Goal: Answer question/provide support: Share knowledge or assist other users

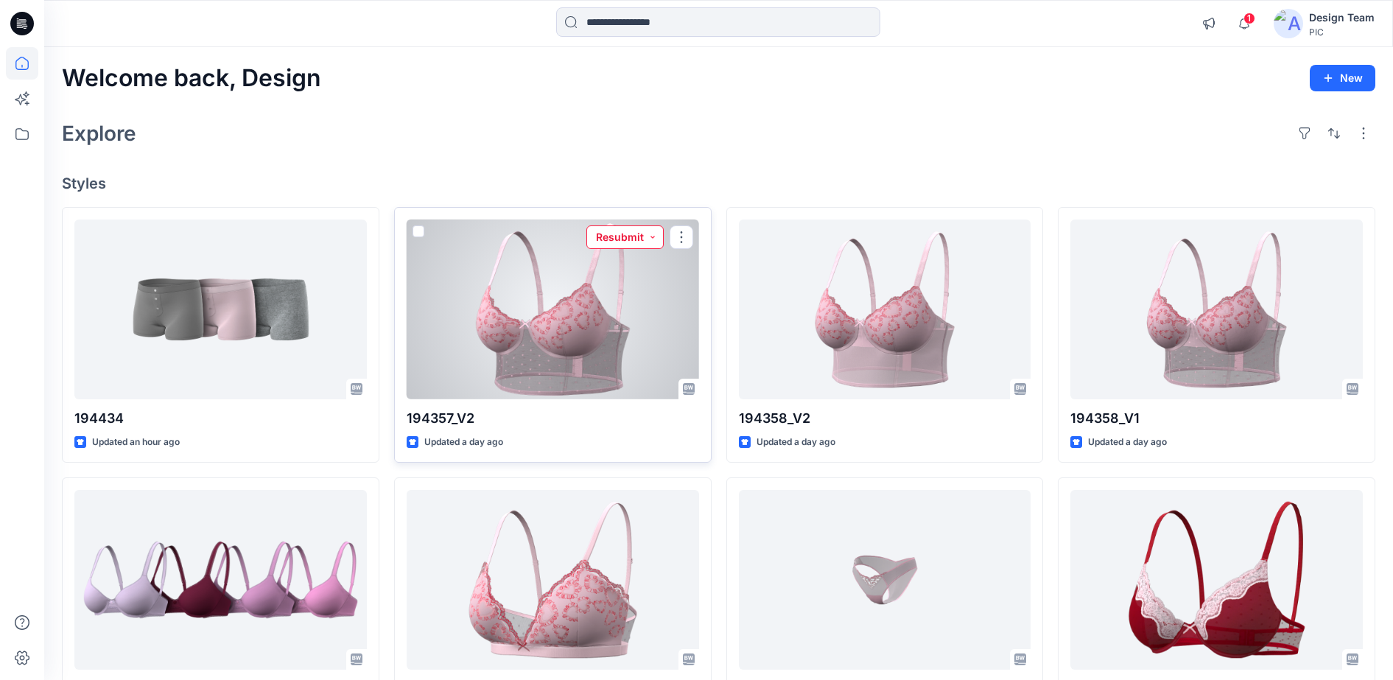
click at [626, 237] on button "Resubmit" at bounding box center [625, 237] width 77 height 24
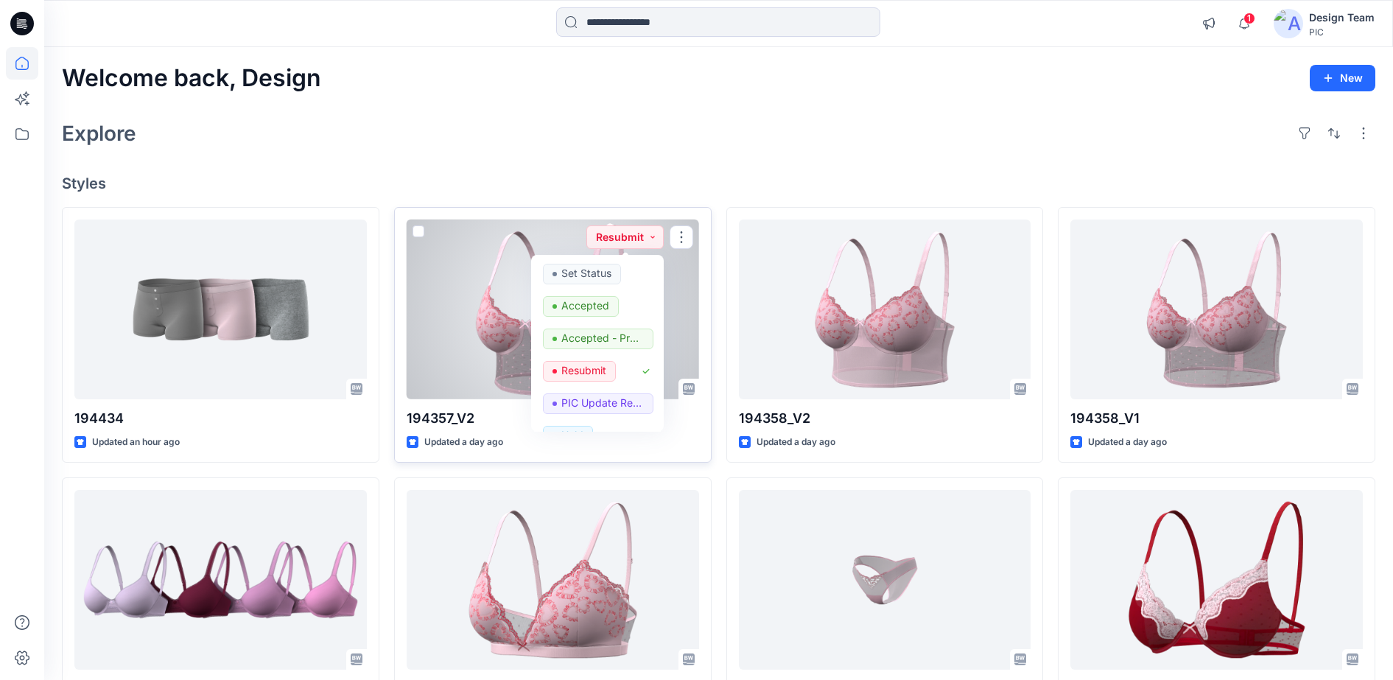
click at [488, 302] on div at bounding box center [553, 310] width 293 height 181
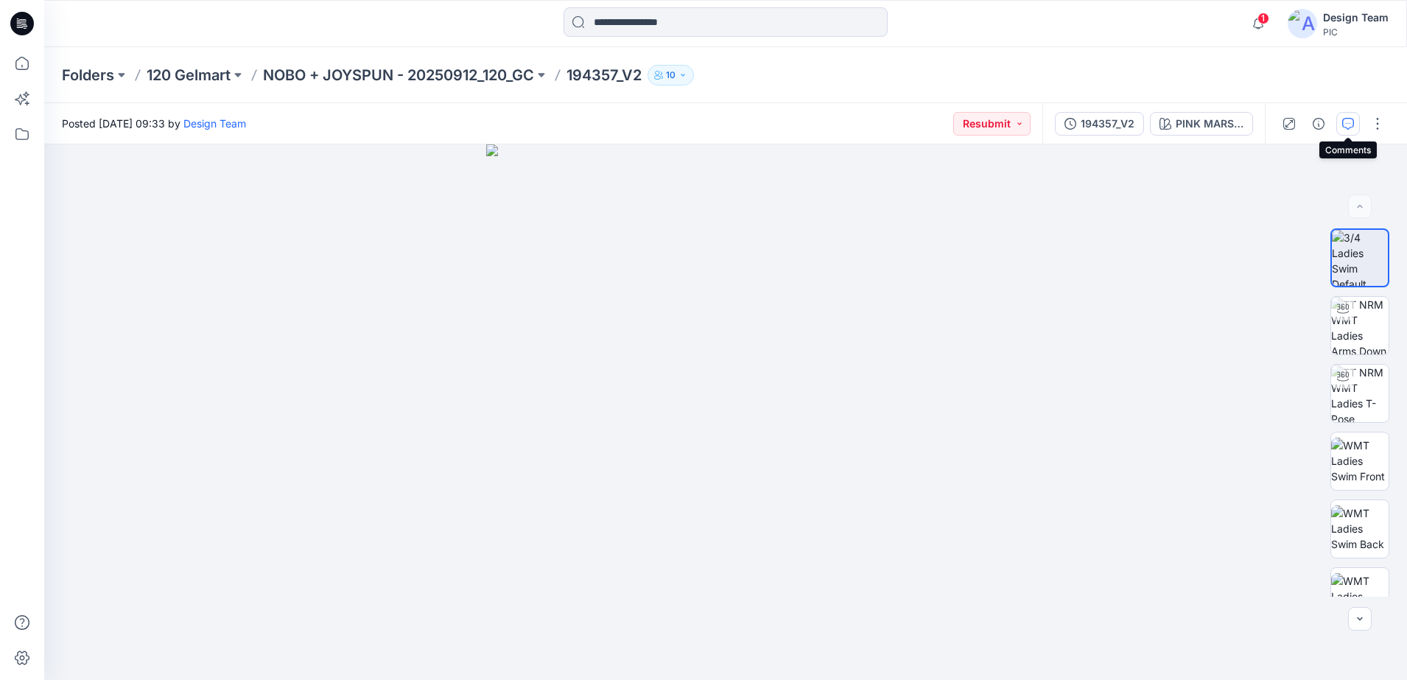
click at [1348, 123] on icon "button" at bounding box center [1349, 124] width 12 height 12
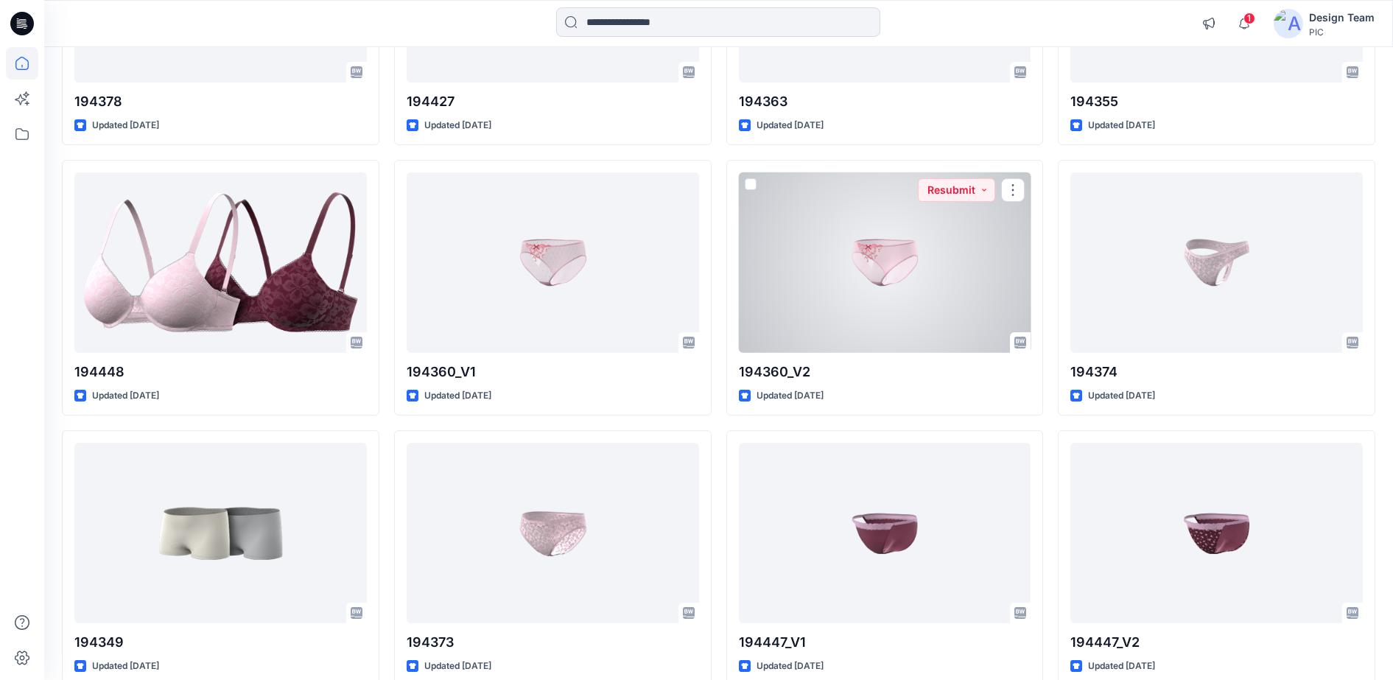
scroll to position [2395, 0]
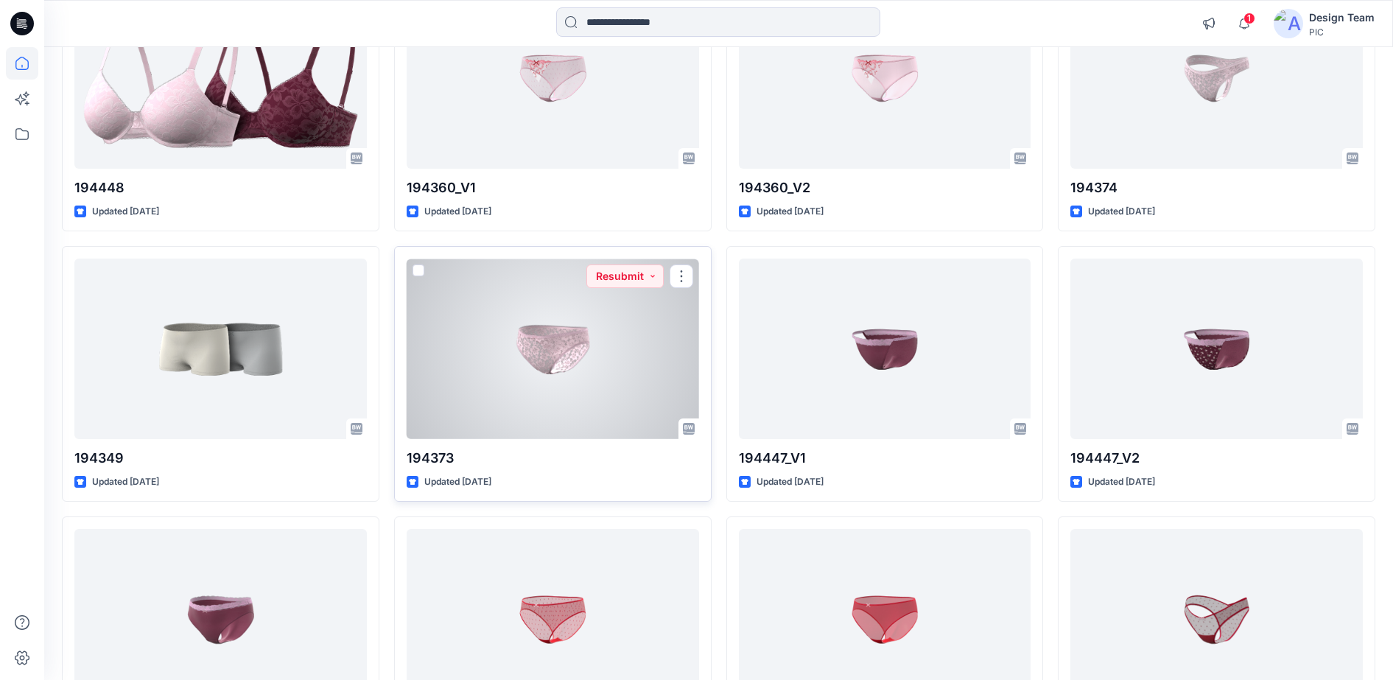
click at [575, 306] on div at bounding box center [553, 349] width 293 height 181
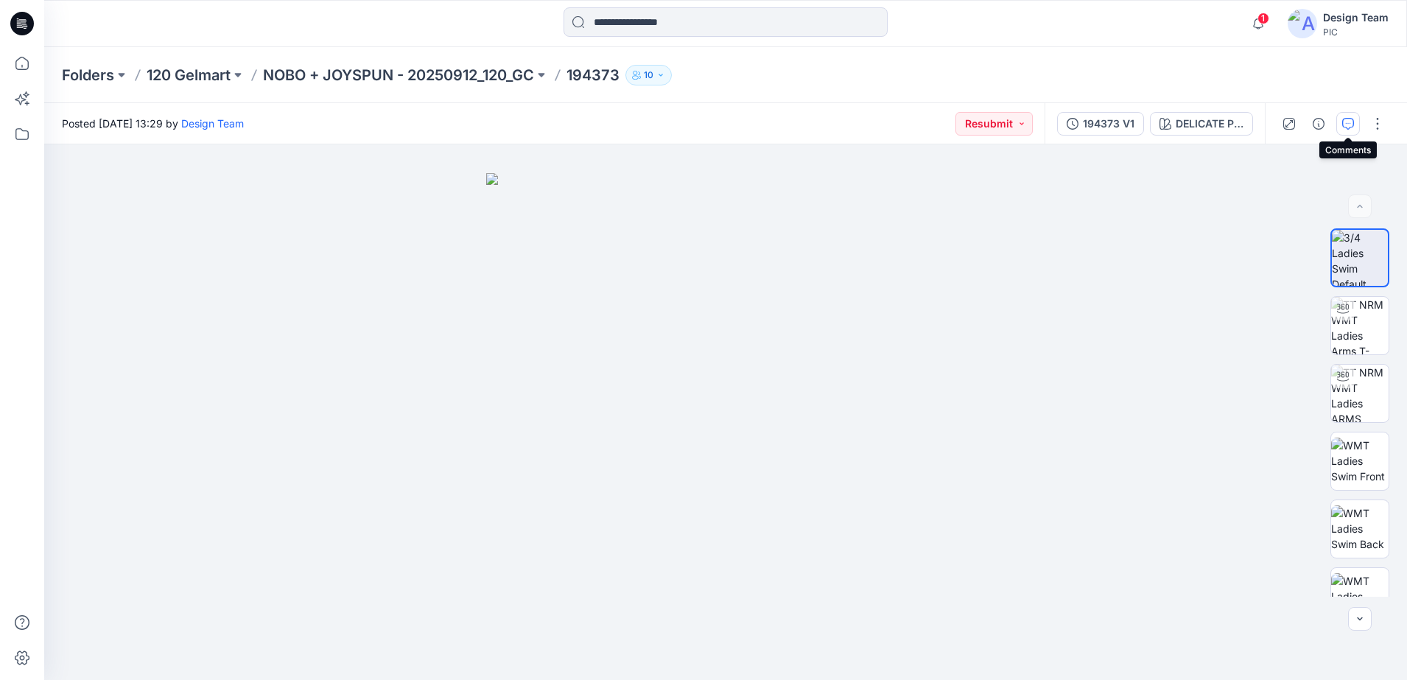
click at [1347, 124] on icon "button" at bounding box center [1349, 124] width 12 height 12
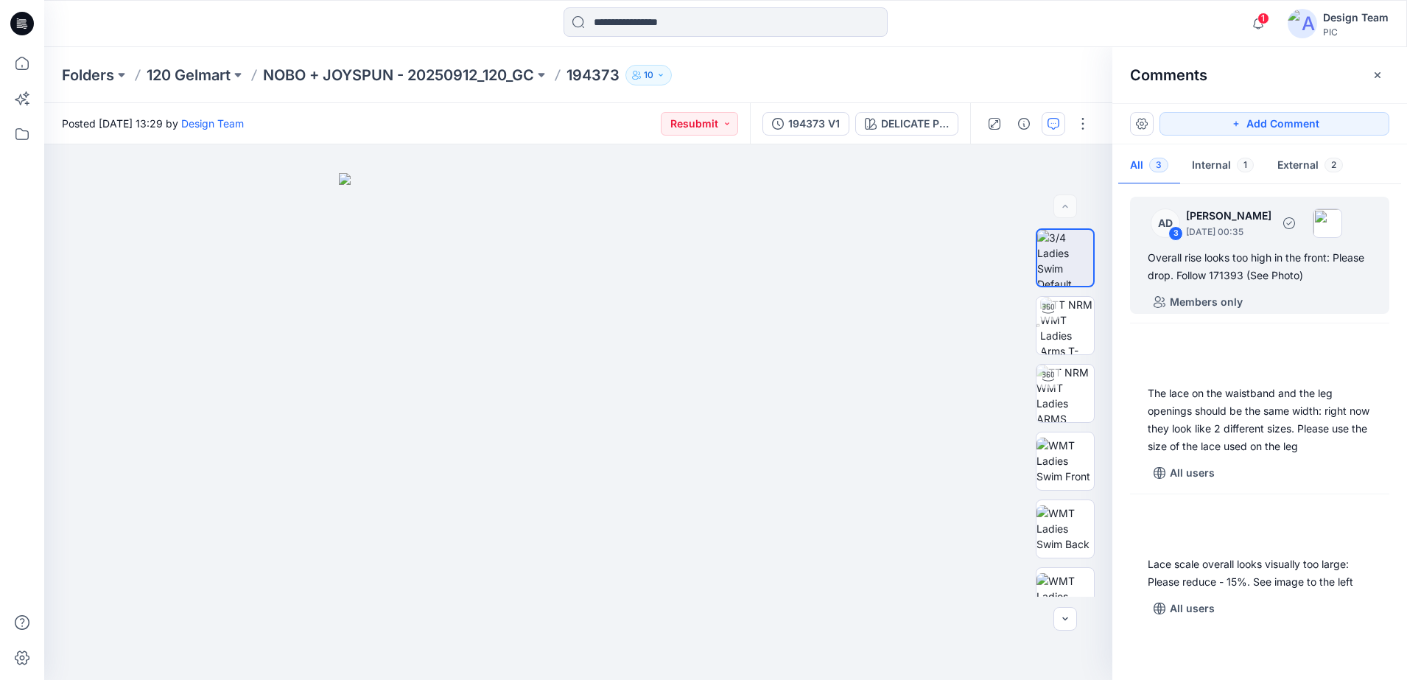
click at [1231, 274] on div "Overall rise looks too high in the front: Please drop. Follow 171393 (See Photo)" at bounding box center [1260, 266] width 224 height 35
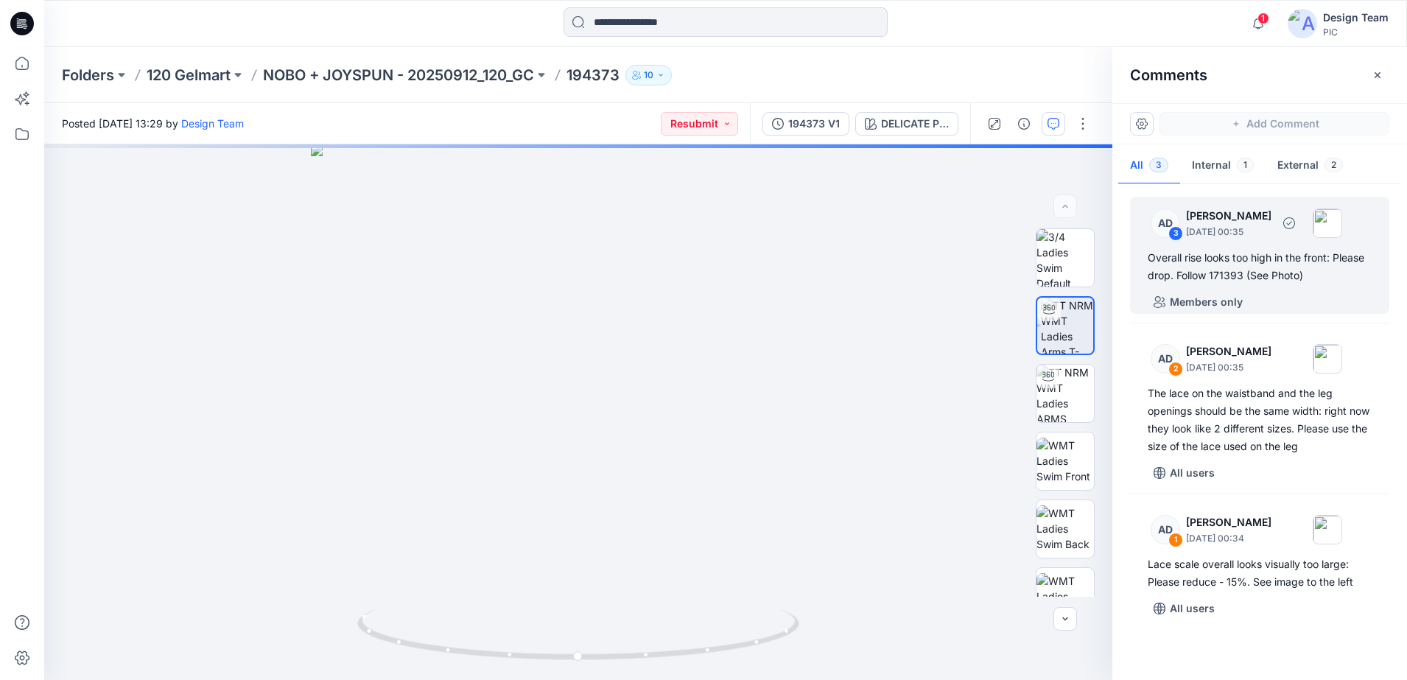
click at [1180, 233] on div "3" at bounding box center [1176, 233] width 15 height 15
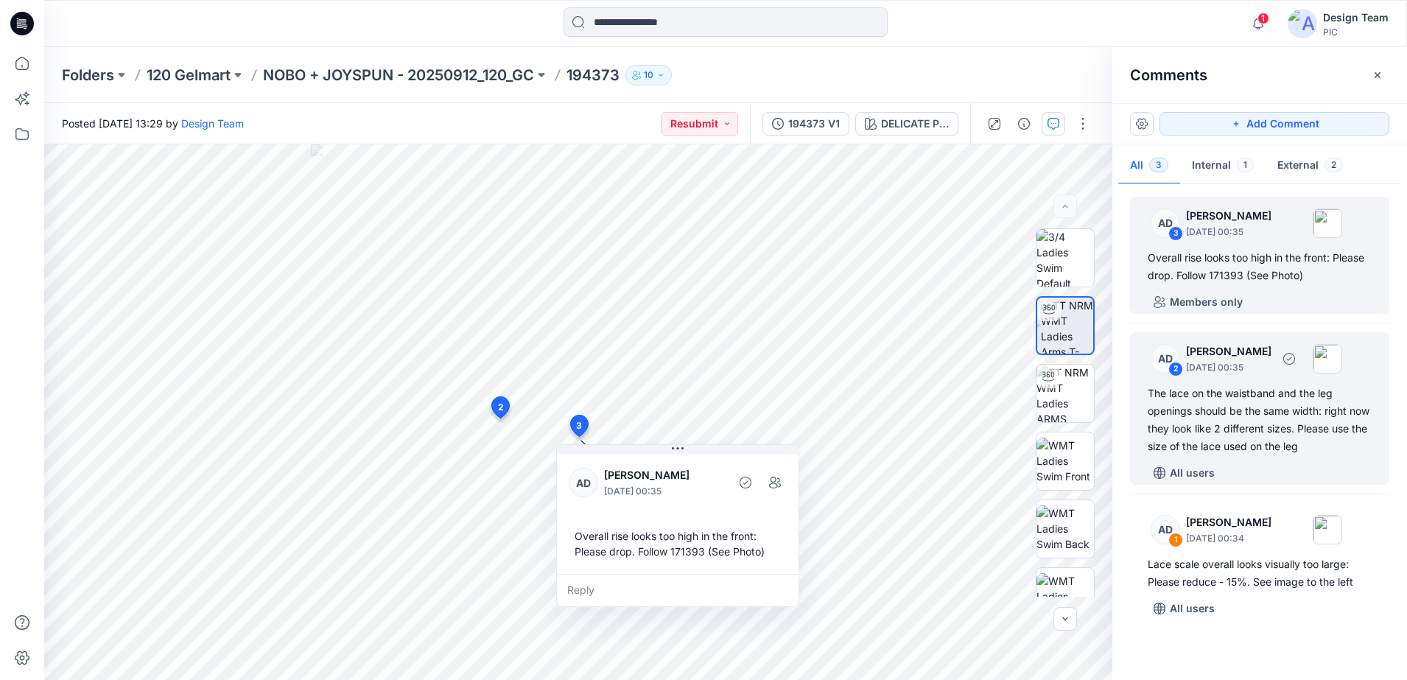
click at [1180, 373] on div "2" at bounding box center [1176, 369] width 15 height 15
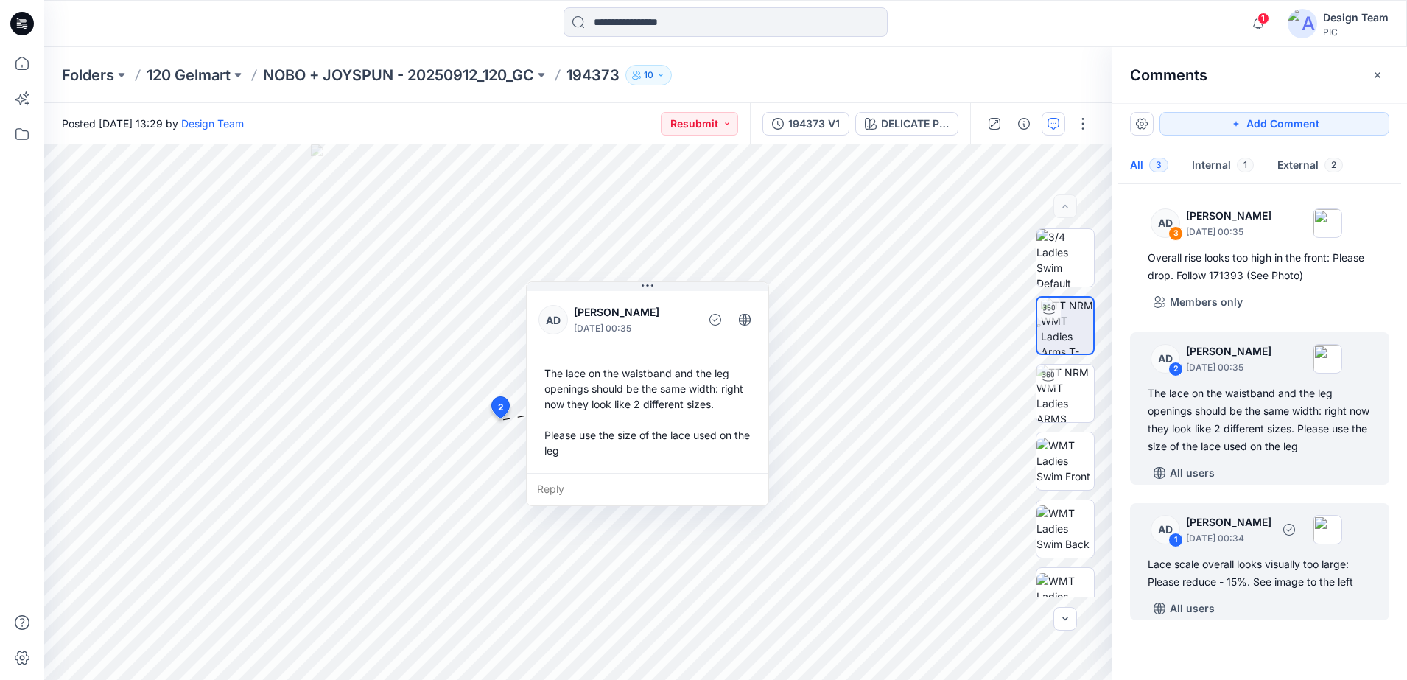
click at [1181, 539] on div "1" at bounding box center [1176, 540] width 15 height 15
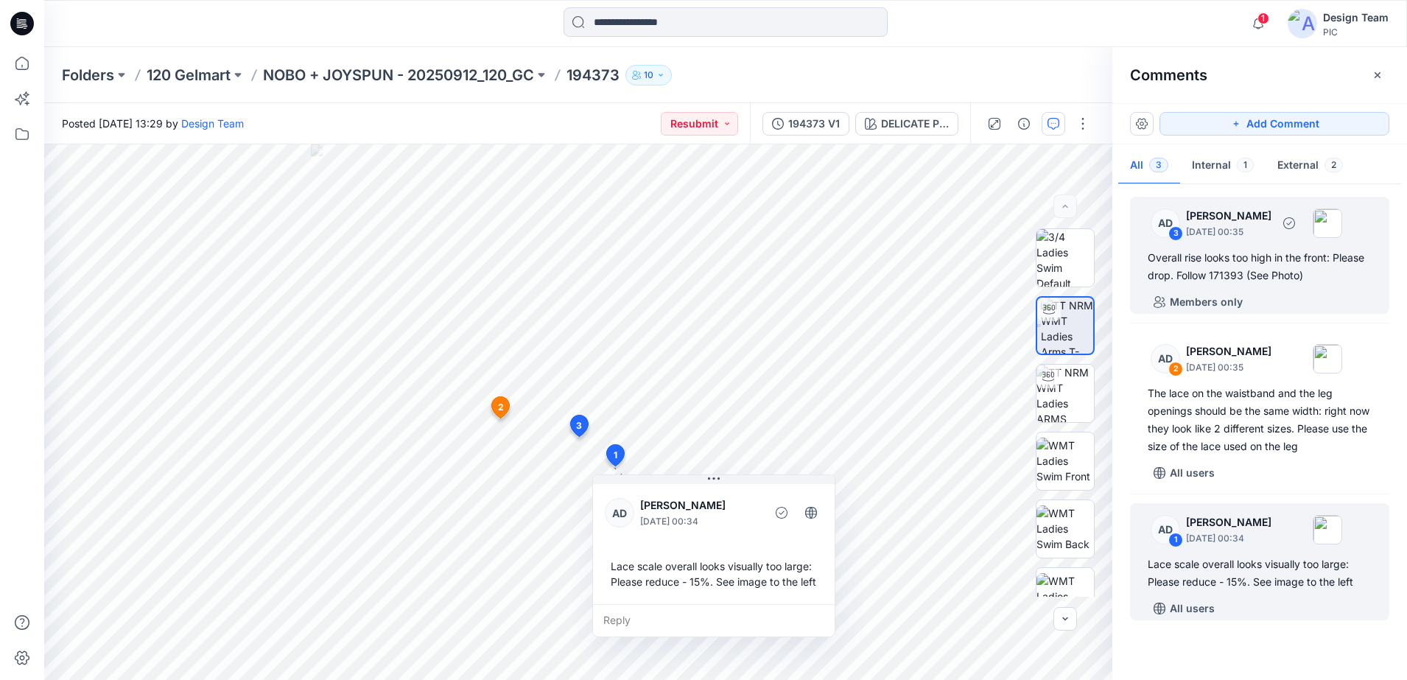
click at [1185, 270] on div "Overall rise looks too high in the front: Please drop. Follow 171393 (See Photo)" at bounding box center [1260, 266] width 224 height 35
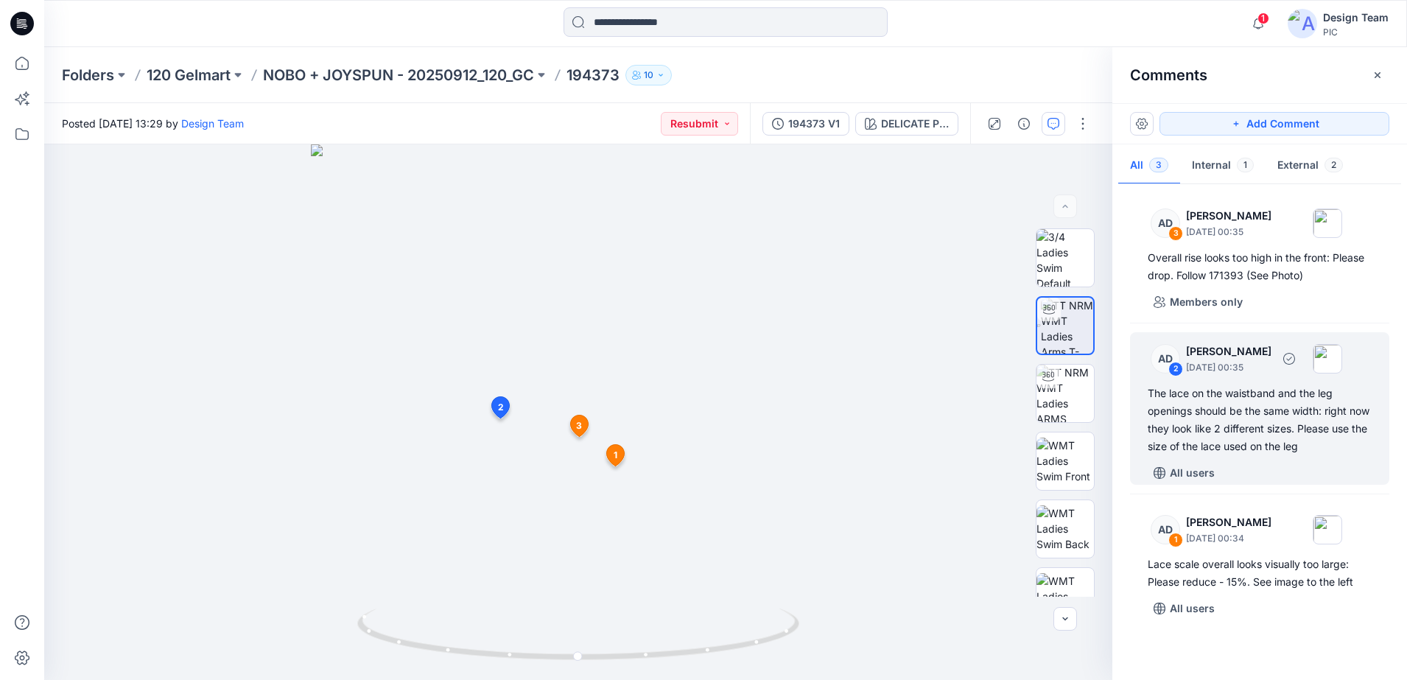
click at [1206, 369] on p "[DATE] 00:35" at bounding box center [1228, 367] width 85 height 15
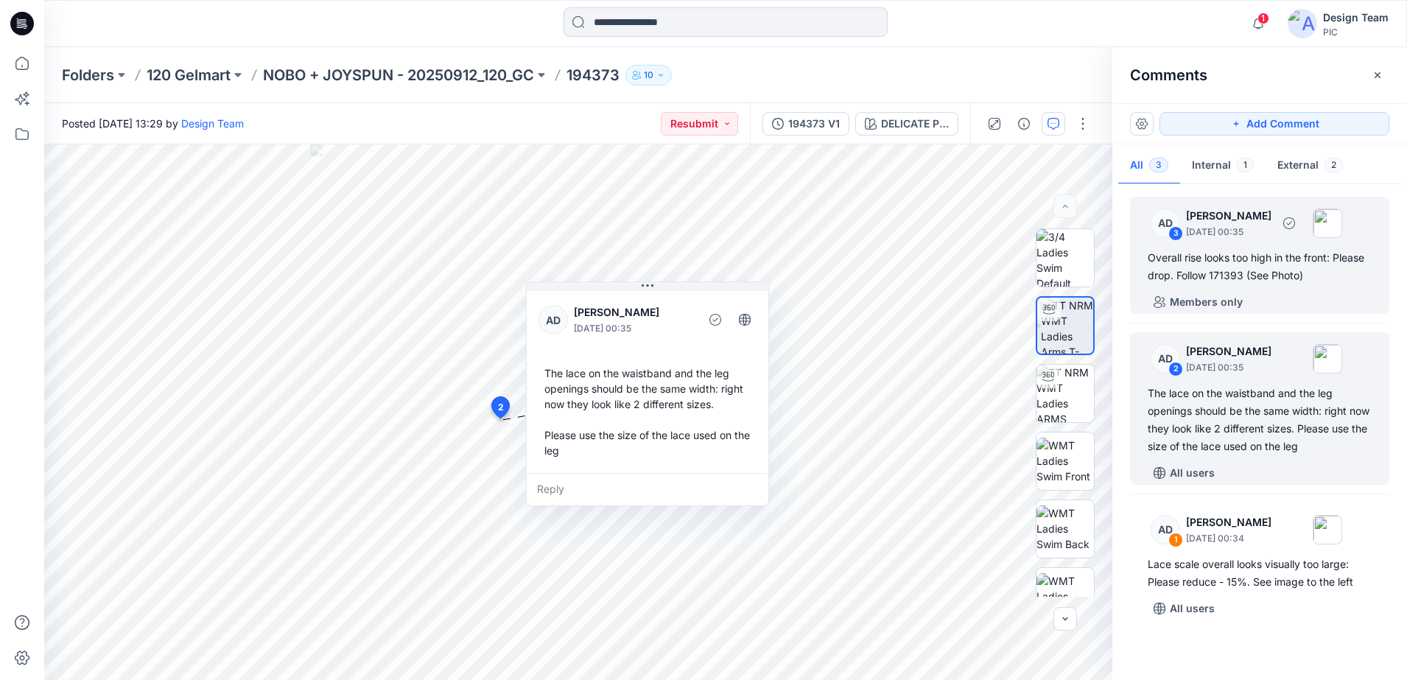
click at [1179, 234] on div "3" at bounding box center [1176, 233] width 15 height 15
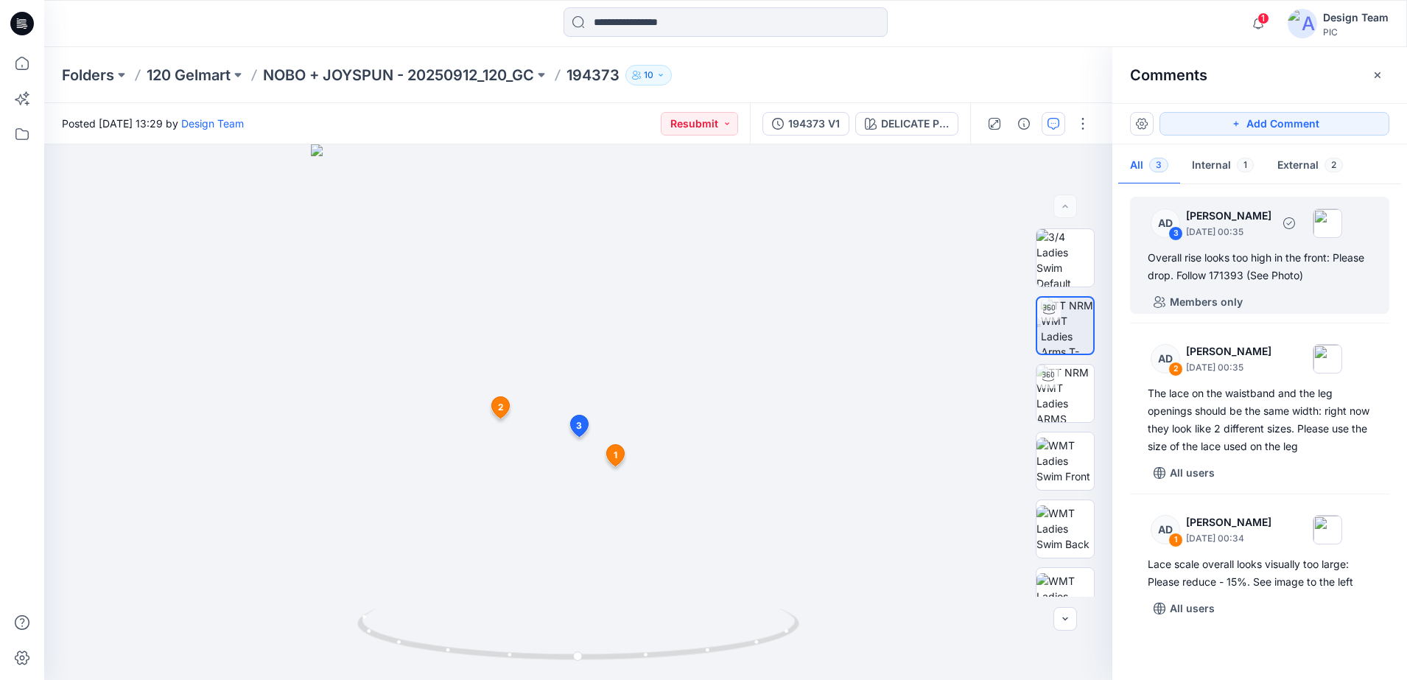
click at [1173, 262] on div "Overall rise looks too high in the front: Please drop. Follow 171393 (See Photo)" at bounding box center [1260, 266] width 224 height 35
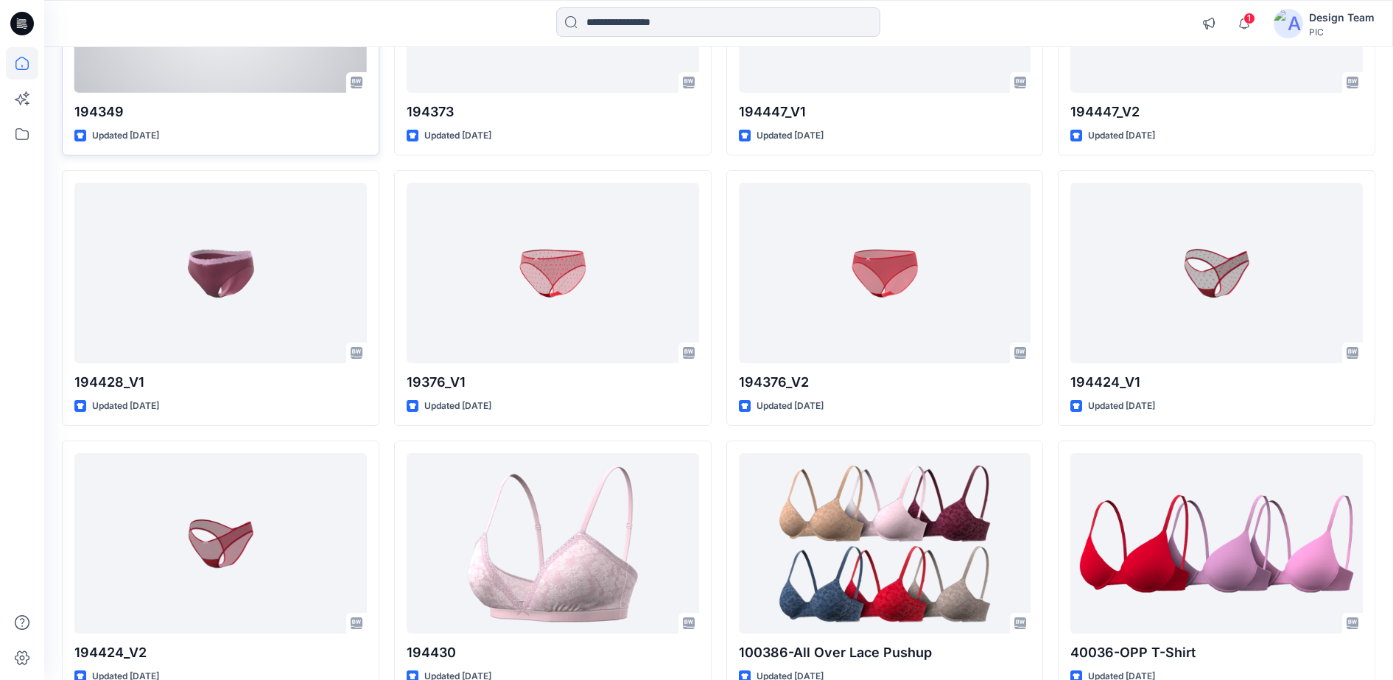
scroll to position [2829, 0]
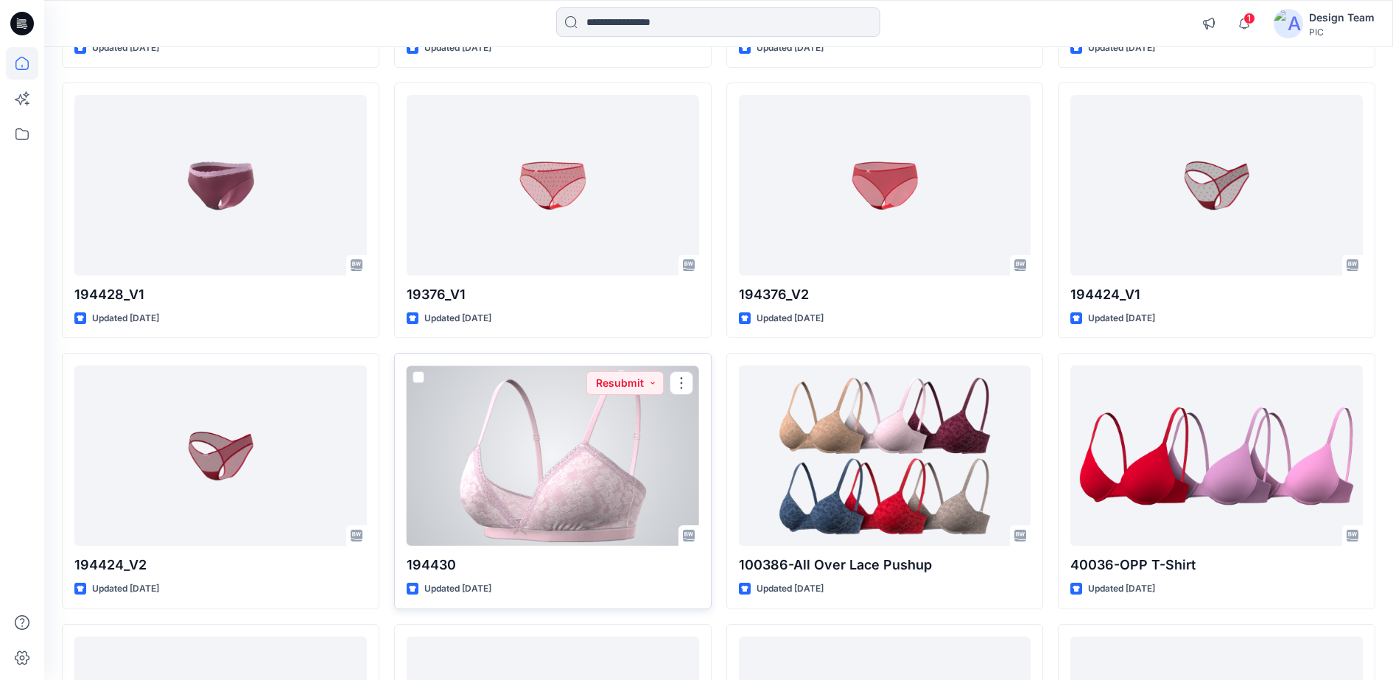
click at [580, 455] on div at bounding box center [553, 455] width 293 height 181
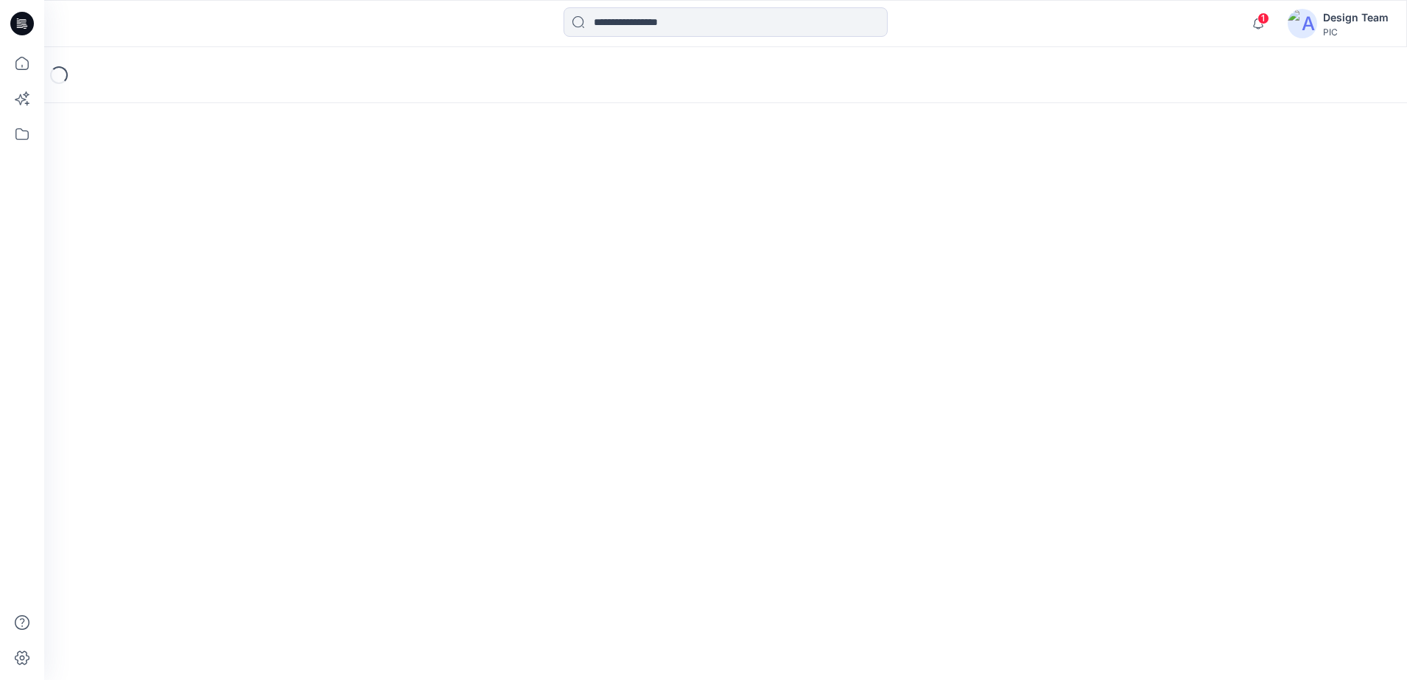
click at [579, 455] on div "Loading..." at bounding box center [725, 363] width 1363 height 633
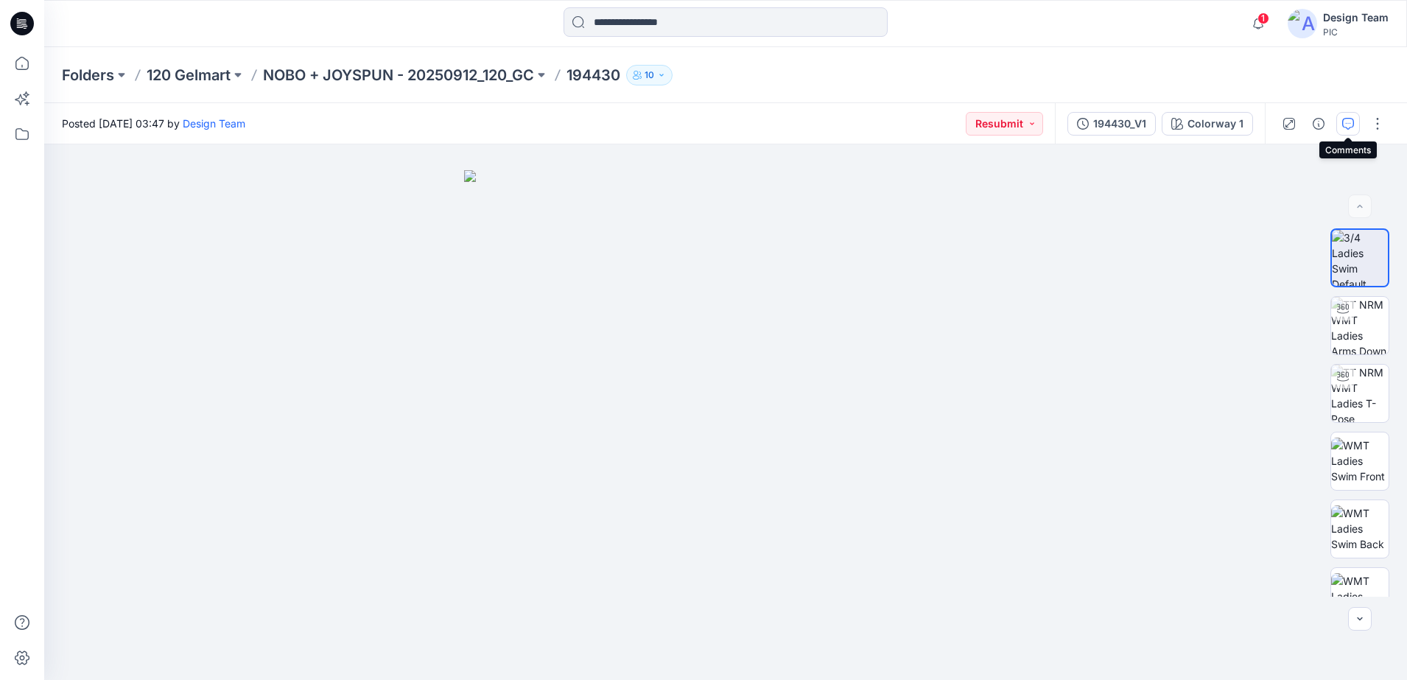
click at [1348, 120] on icon "button" at bounding box center [1349, 124] width 12 height 12
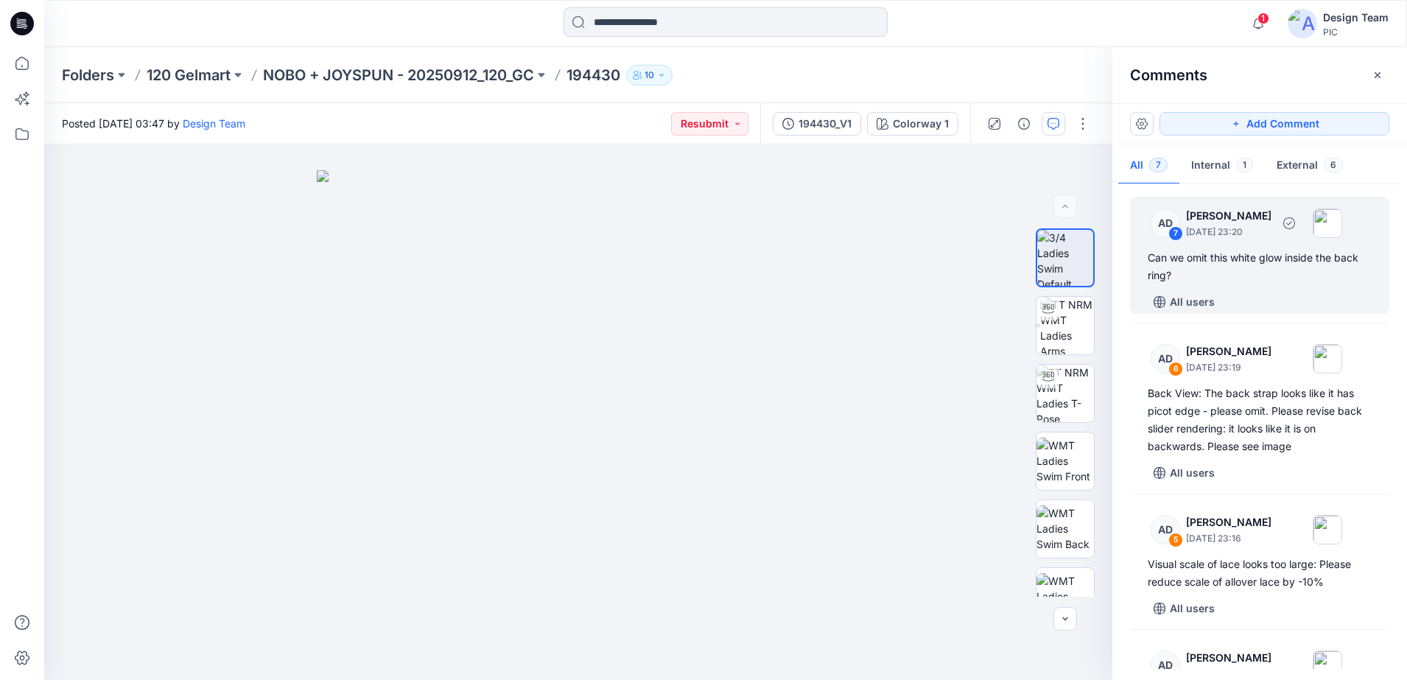
click at [1180, 237] on div "7" at bounding box center [1176, 233] width 15 height 15
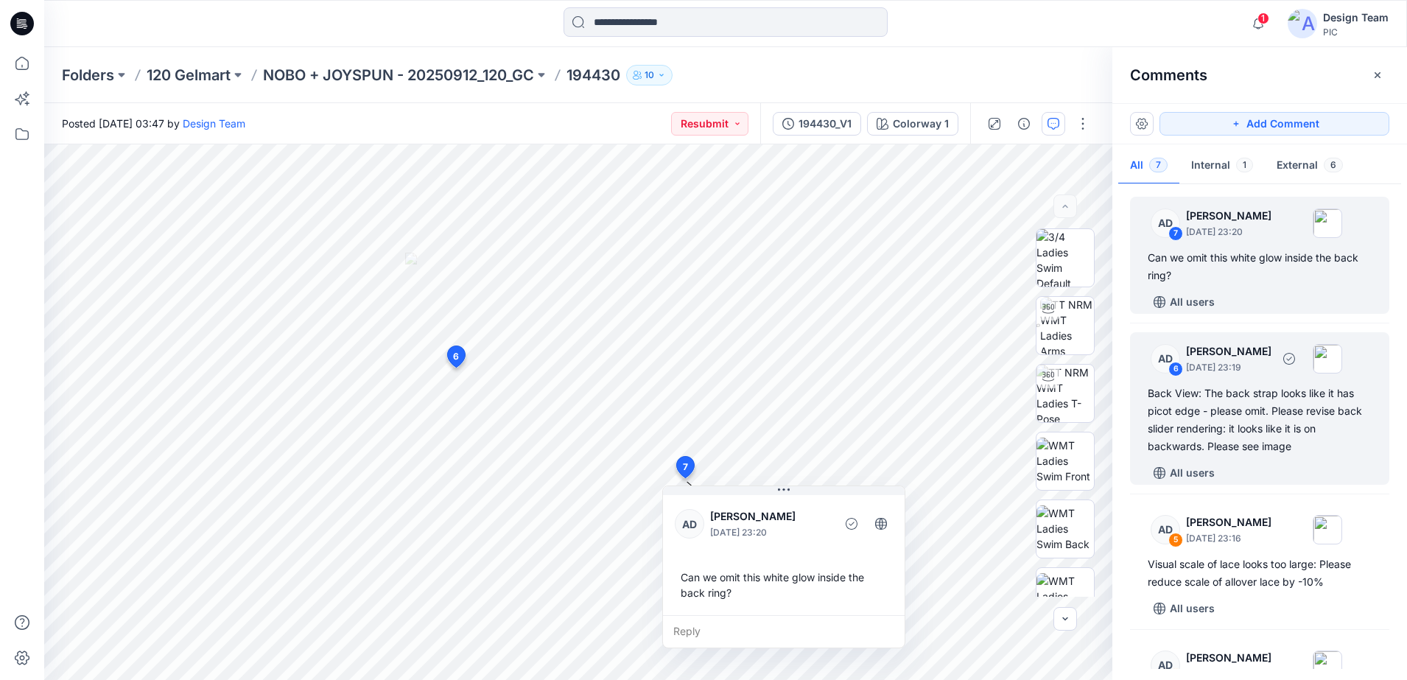
click at [1179, 368] on div "6" at bounding box center [1176, 369] width 15 height 15
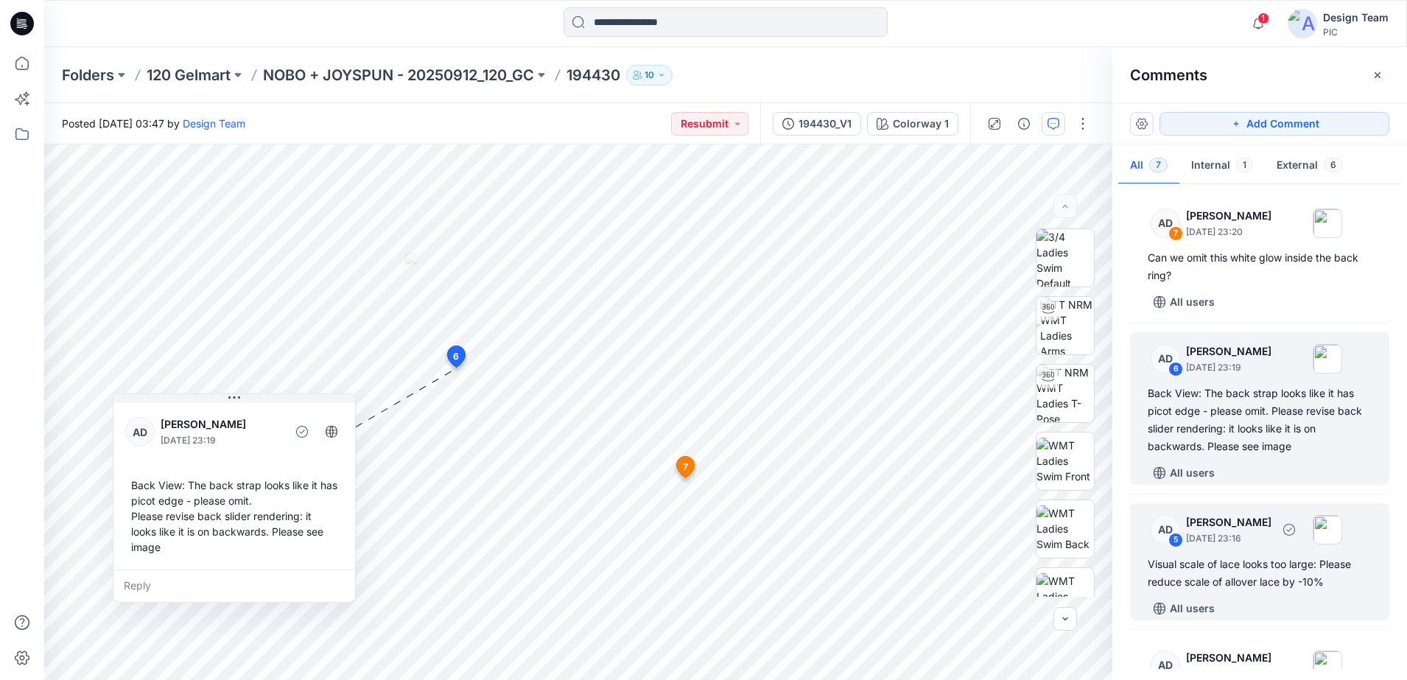
click at [1179, 542] on div "5" at bounding box center [1176, 540] width 15 height 15
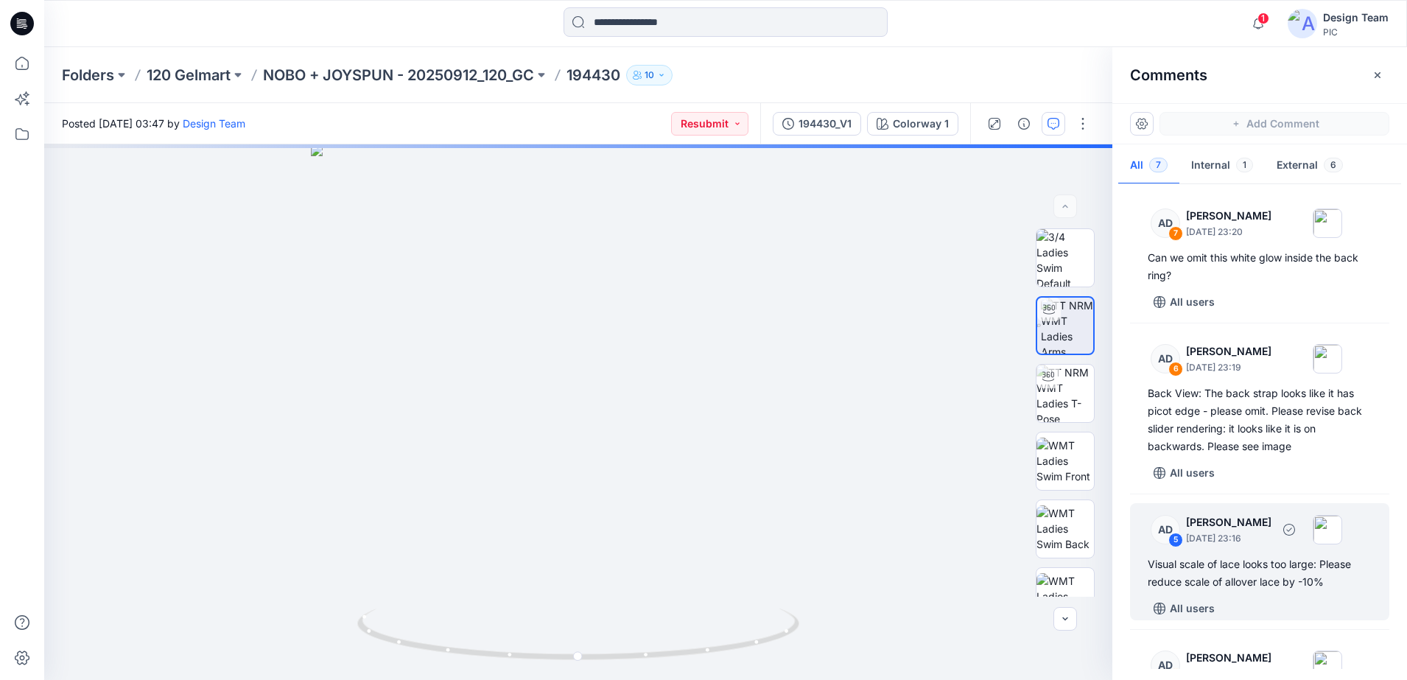
click at [1171, 537] on div "5" at bounding box center [1176, 540] width 15 height 15
click at [1166, 529] on div "AD" at bounding box center [1165, 529] width 29 height 29
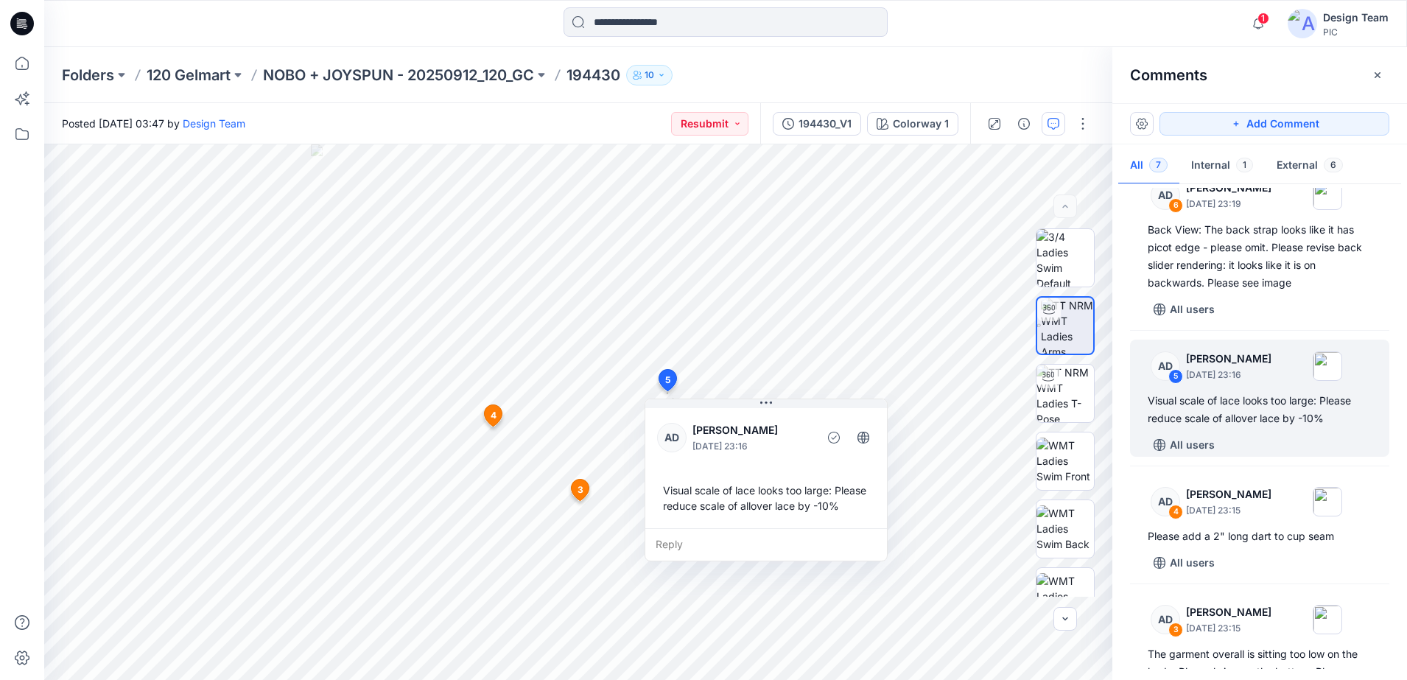
scroll to position [276, 0]
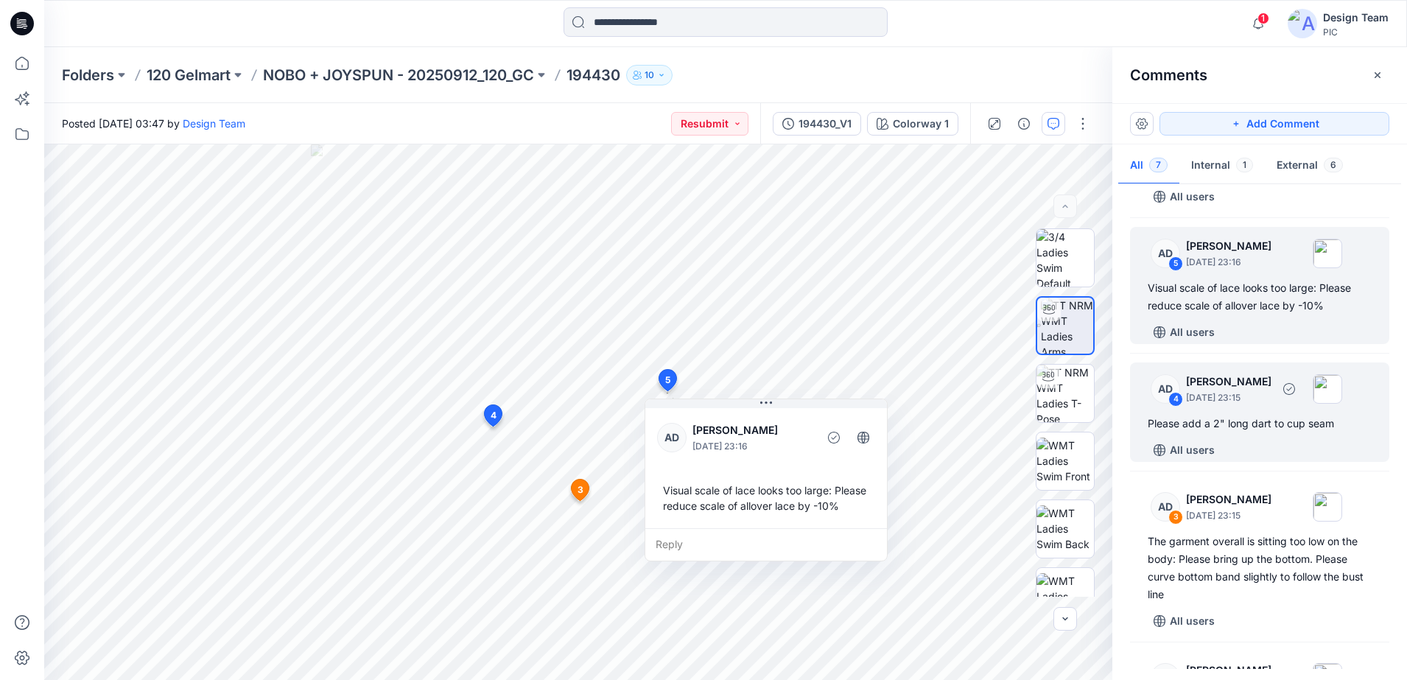
click at [1237, 427] on div "Please add a 2" long dart to cup seam" at bounding box center [1260, 424] width 224 height 18
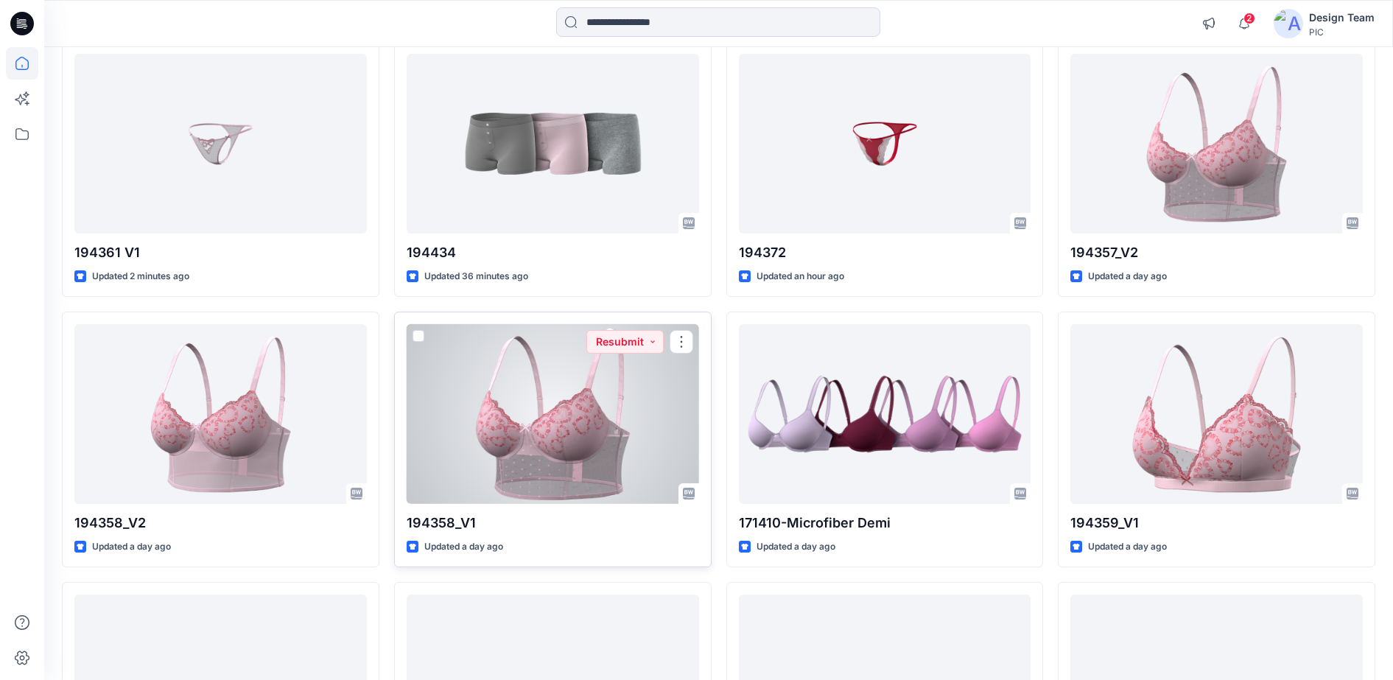
scroll to position [184, 0]
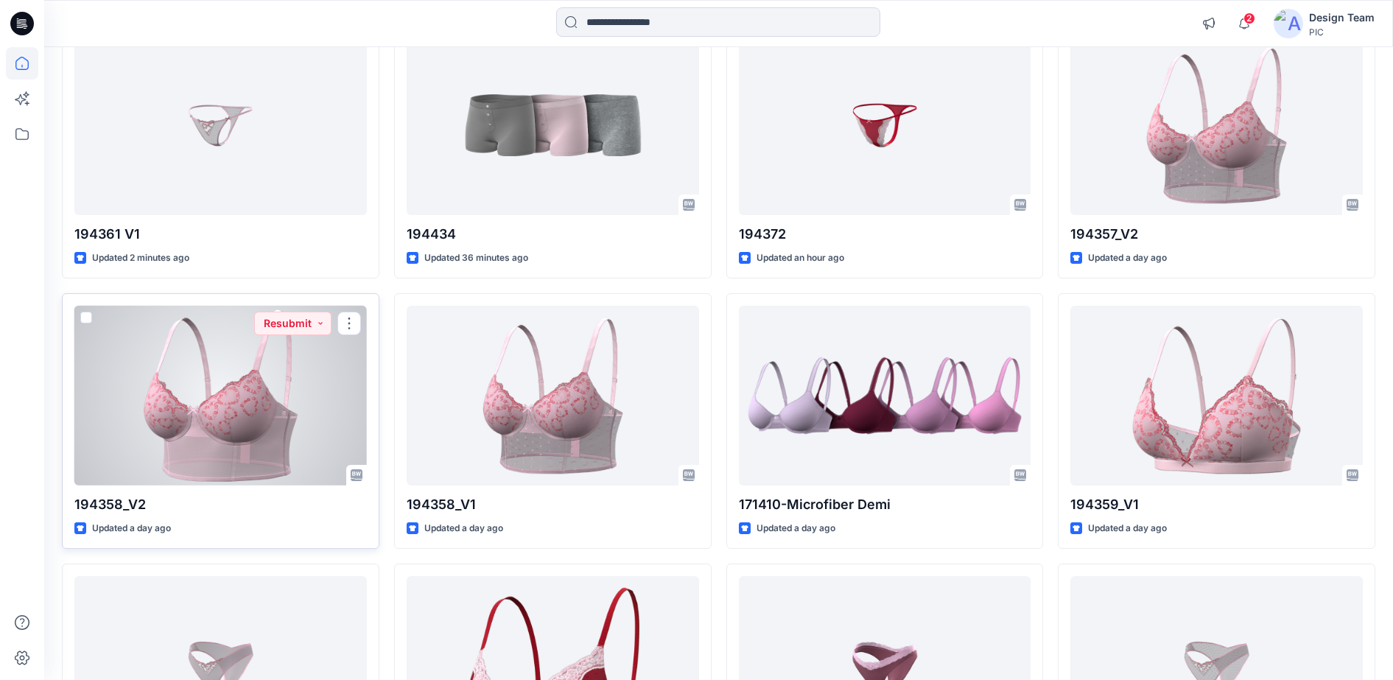
click at [337, 365] on div at bounding box center [220, 396] width 293 height 181
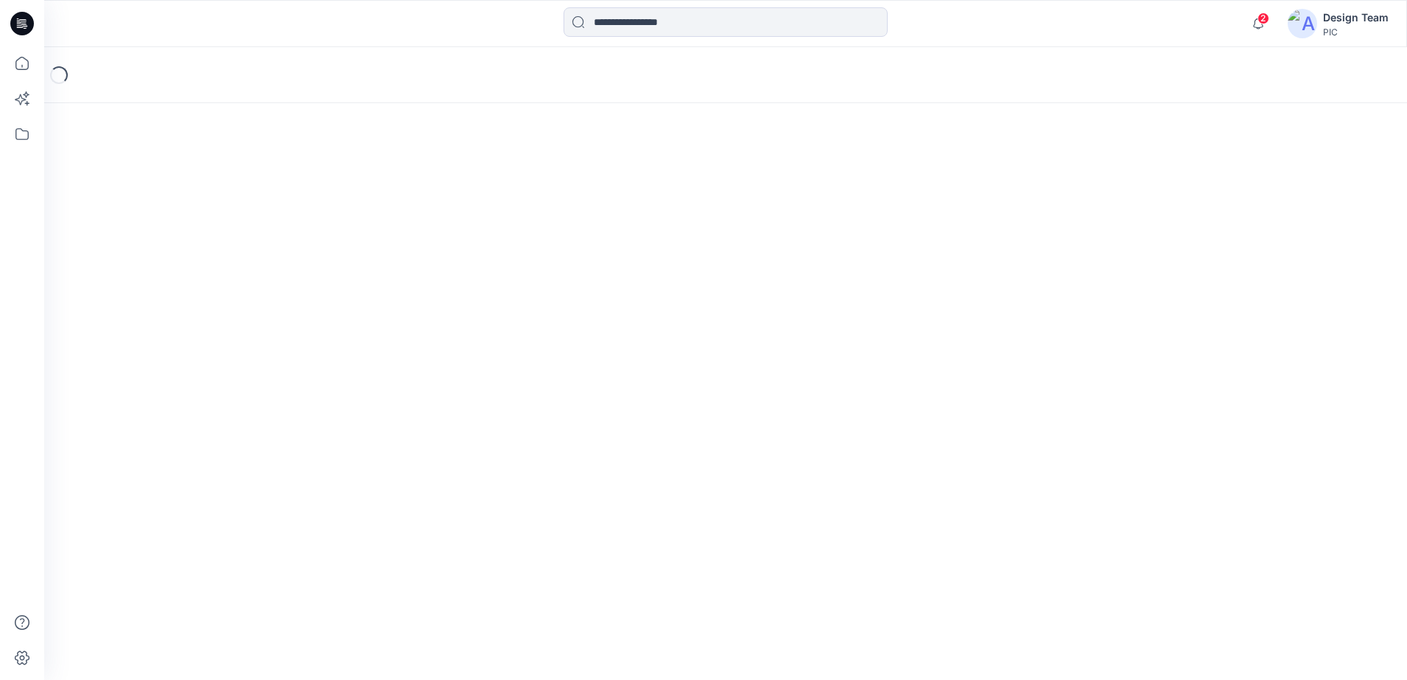
click at [337, 365] on div "Loading..." at bounding box center [725, 363] width 1363 height 633
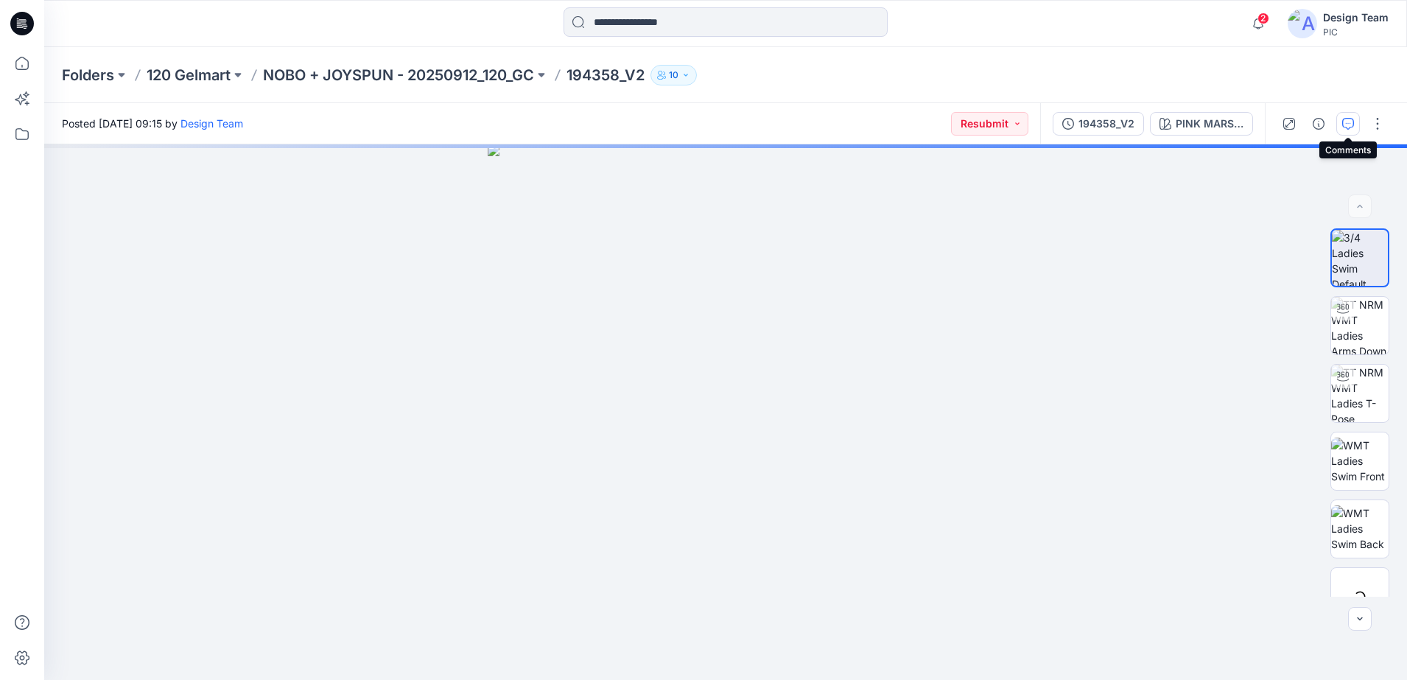
click at [1353, 119] on icon "button" at bounding box center [1349, 124] width 12 height 12
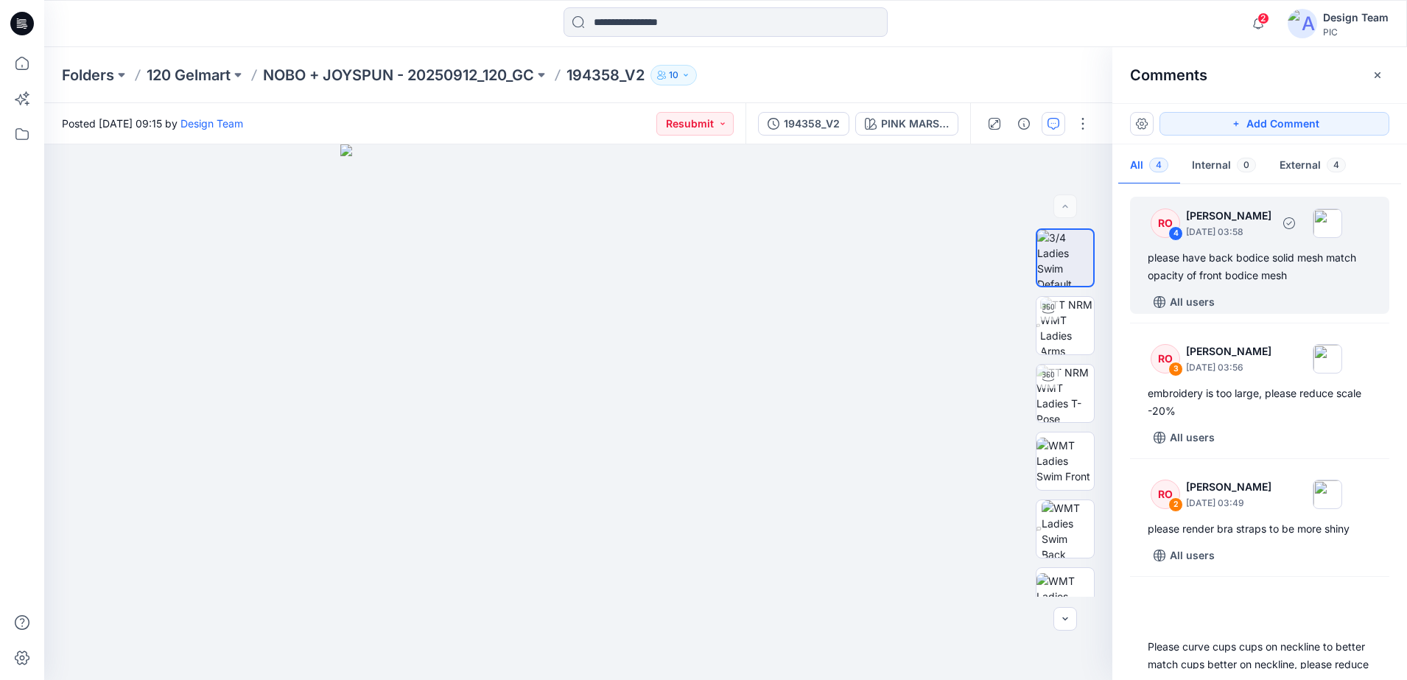
click at [1197, 266] on div "please have back bodice solid mesh match opacity of front bodice mesh" at bounding box center [1260, 266] width 224 height 35
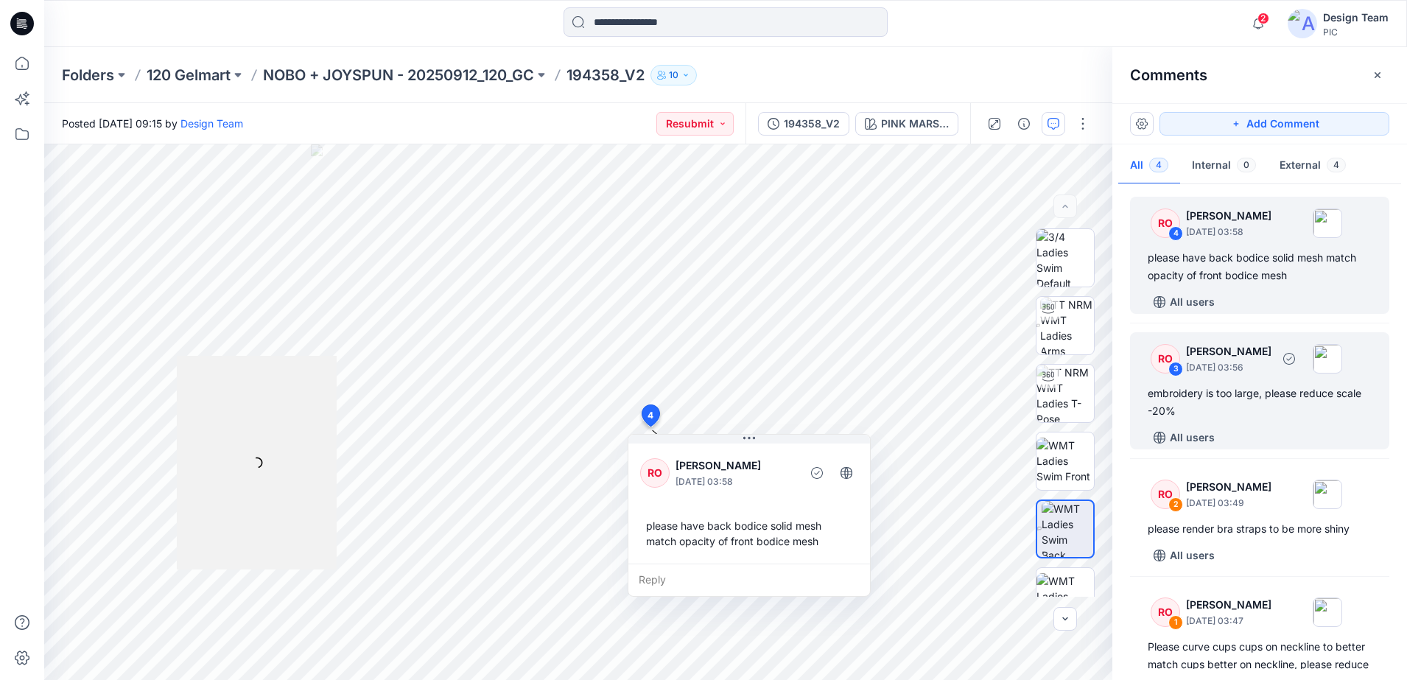
click at [1192, 353] on p "[PERSON_NAME]" at bounding box center [1228, 352] width 85 height 18
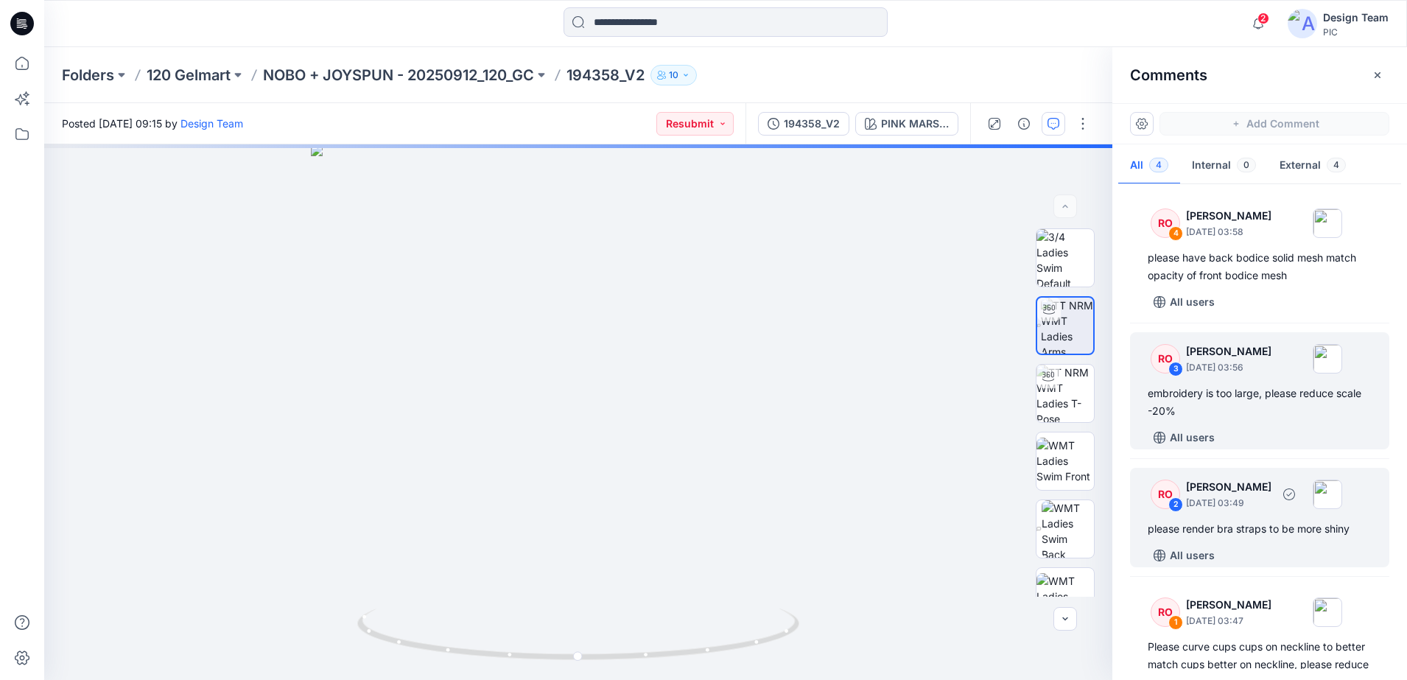
click at [1172, 487] on div "RO" at bounding box center [1165, 494] width 29 height 29
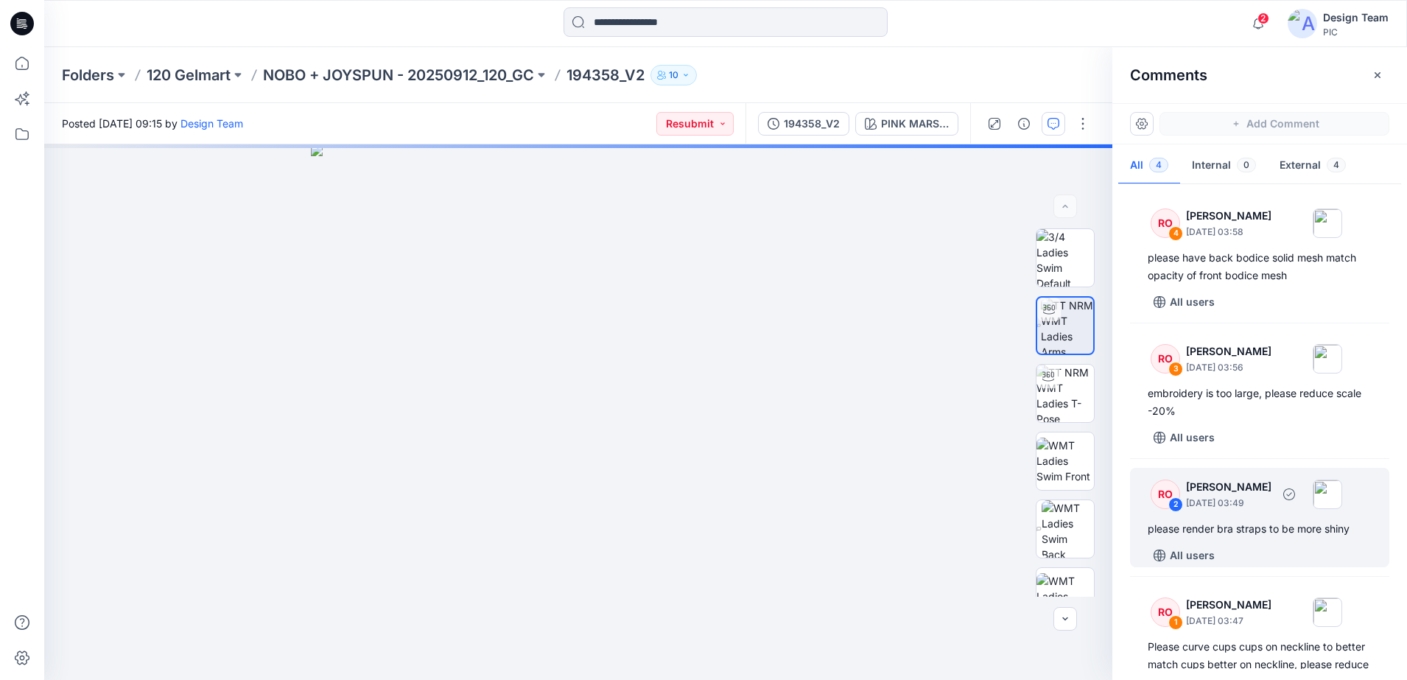
click at [1169, 489] on div "RO" at bounding box center [1165, 494] width 29 height 29
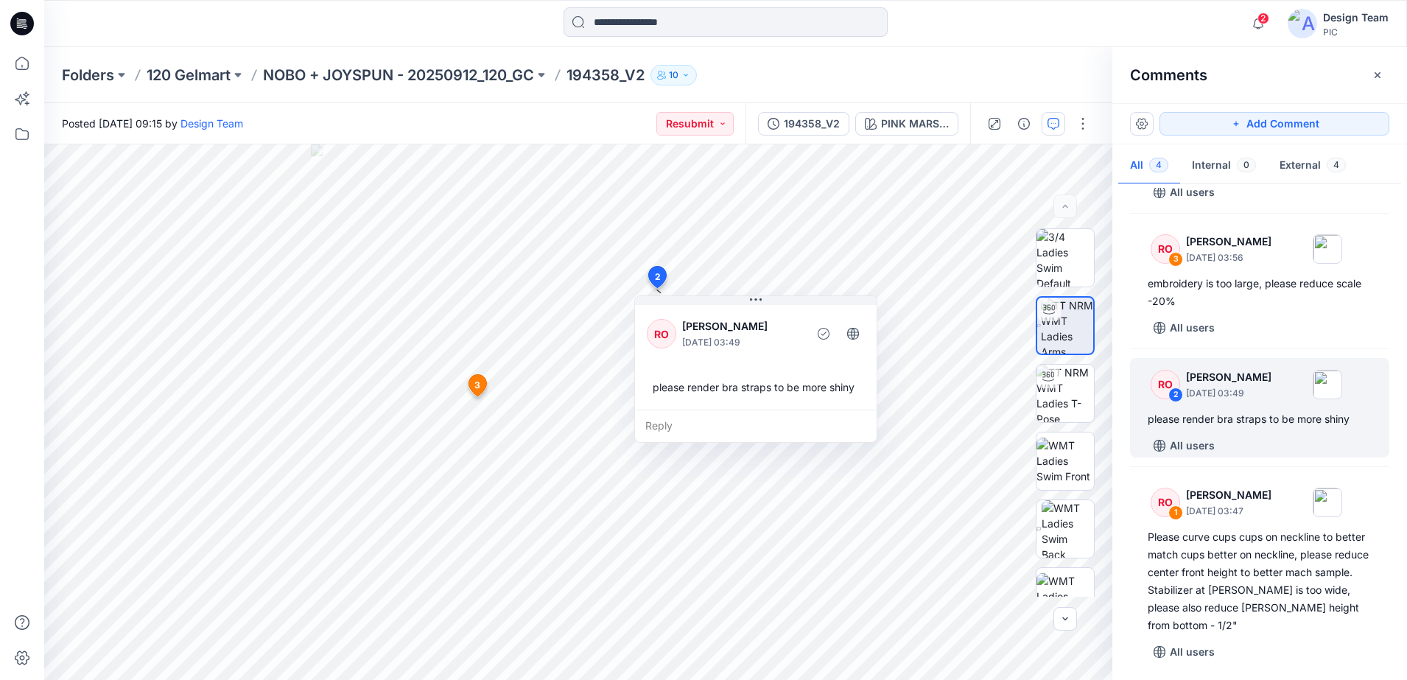
scroll to position [113, 0]
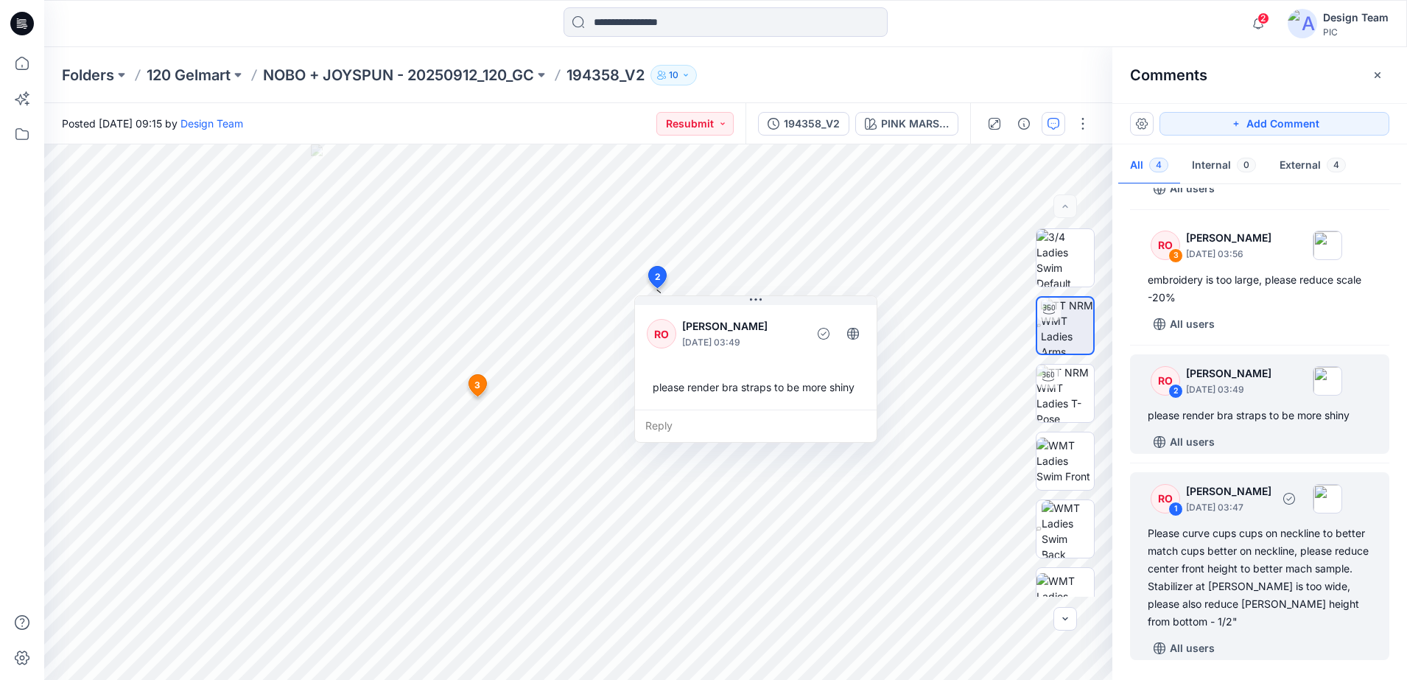
click at [1178, 496] on div "RO" at bounding box center [1165, 498] width 29 height 29
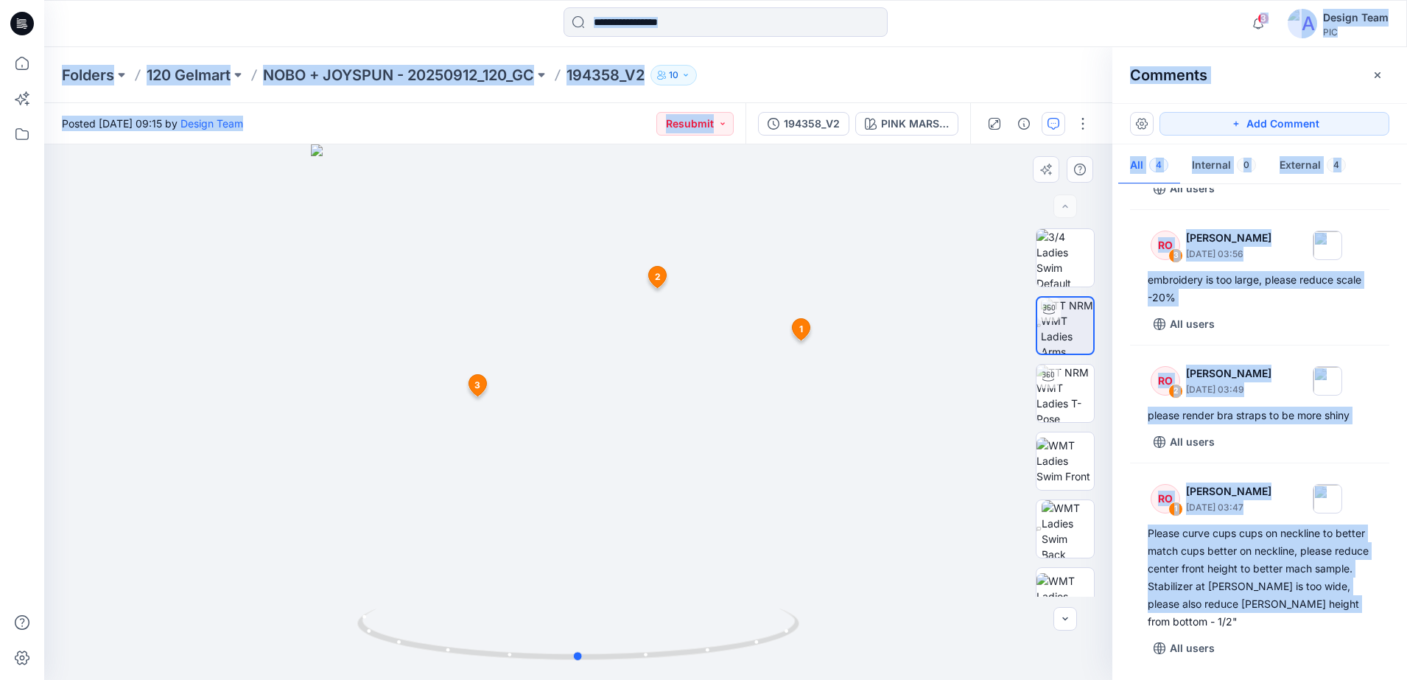
click at [979, 526] on div at bounding box center [578, 412] width 1068 height 536
drag, startPoint x: 786, startPoint y: 437, endPoint x: 979, endPoint y: 526, distance: 213.3
click at [979, 526] on div at bounding box center [578, 412] width 1068 height 536
click at [945, 482] on div at bounding box center [578, 412] width 1068 height 536
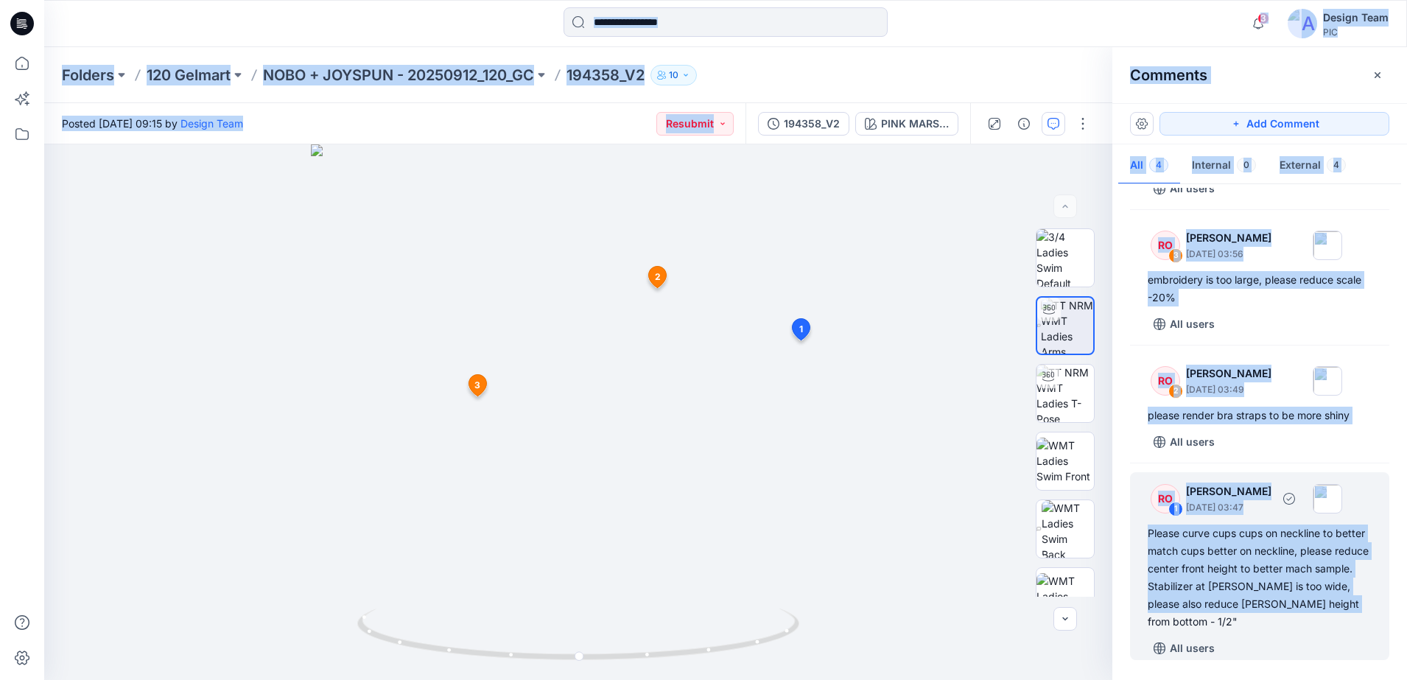
click at [1196, 544] on div "Please curve cups cups on neckline to better match cups better on neckline, ple…" at bounding box center [1260, 578] width 224 height 106
